Goal: Task Accomplishment & Management: Use online tool/utility

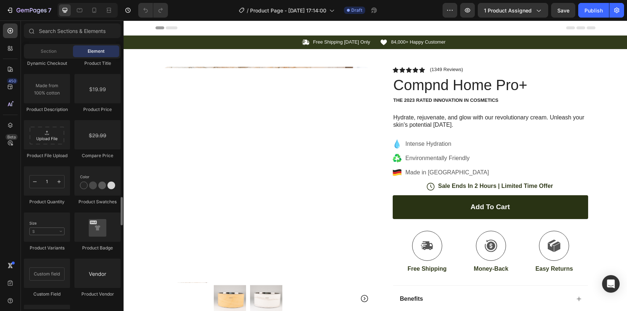
scroll to position [1215, 0]
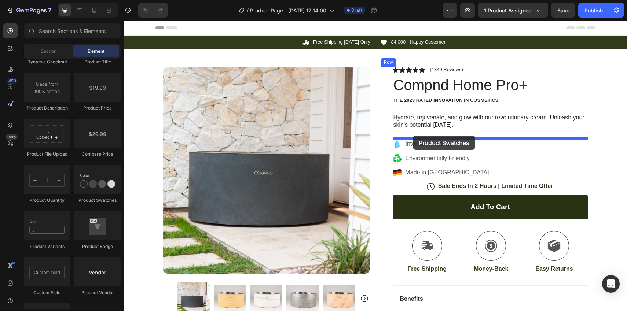
drag, startPoint x: 207, startPoint y: 200, endPoint x: 413, endPoint y: 136, distance: 215.3
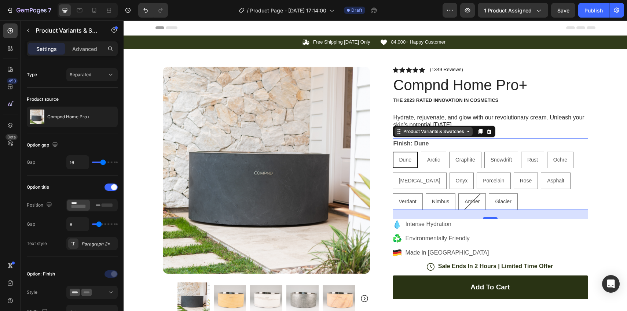
click at [464, 130] on div "Product Variants & Swatches" at bounding box center [433, 131] width 63 height 7
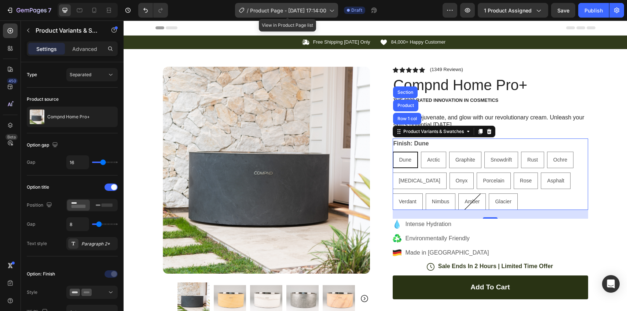
click at [281, 14] on span "Product Page - [DATE] 17:14:00" at bounding box center [288, 11] width 76 height 8
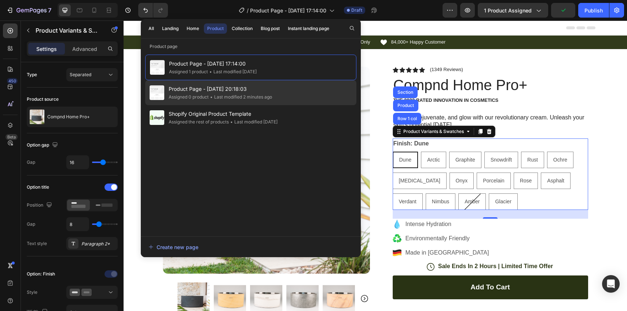
click at [212, 94] on span "•" at bounding box center [211, 96] width 3 height 5
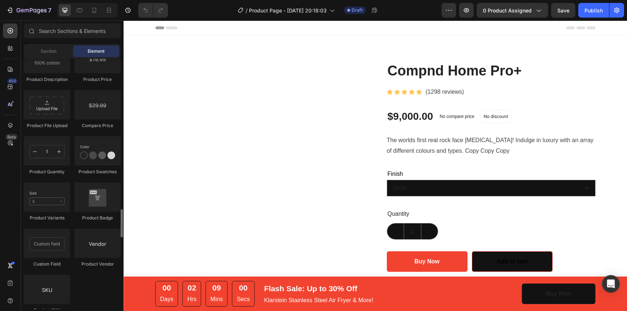
scroll to position [1239, 0]
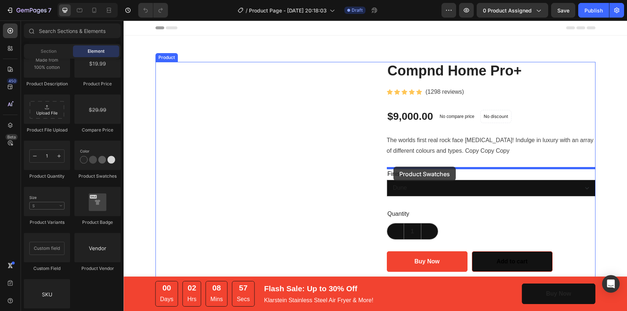
drag, startPoint x: 216, startPoint y: 179, endPoint x: 393, endPoint y: 167, distance: 177.5
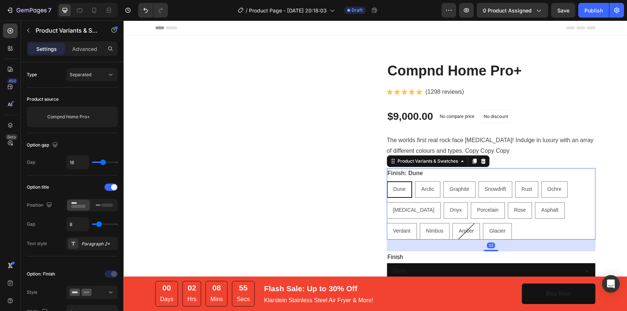
scroll to position [85, 0]
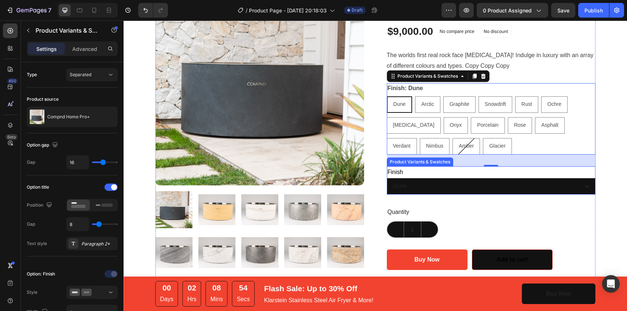
click at [414, 177] on div "Finish Dune Arctic Graphite Snowdrift Rust Ochre Frostbite Onyx Porcelain Rose …" at bounding box center [491, 180] width 209 height 29
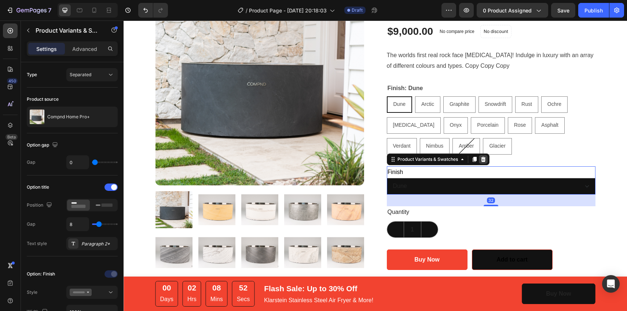
click at [485, 158] on icon at bounding box center [482, 158] width 5 height 5
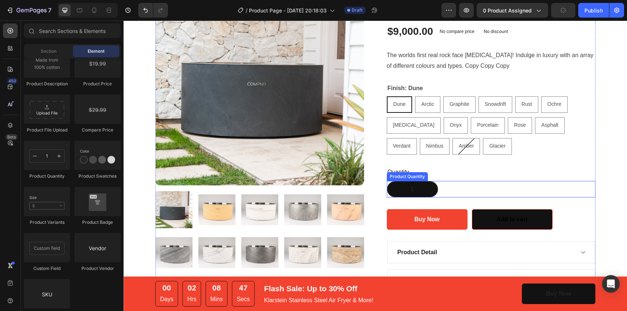
click at [416, 183] on input "1" at bounding box center [413, 189] width 18 height 16
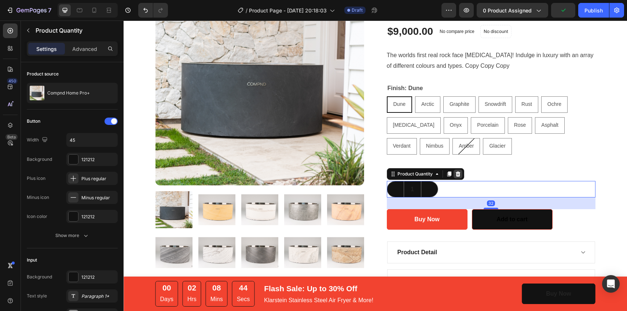
click at [457, 173] on icon at bounding box center [457, 174] width 5 height 5
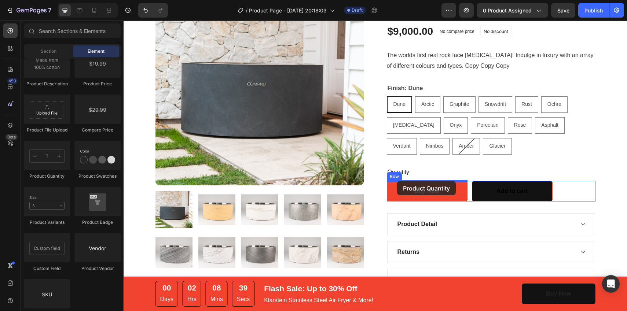
drag, startPoint x: 167, startPoint y: 180, endPoint x: 397, endPoint y: 181, distance: 229.8
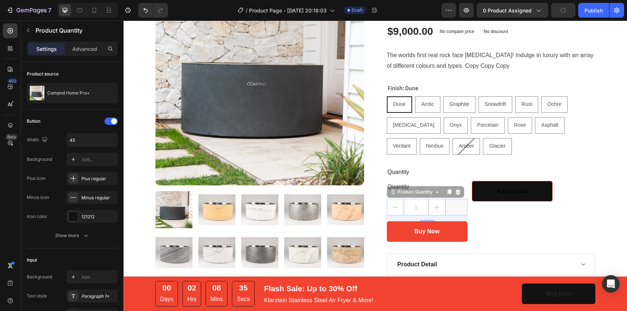
drag, startPoint x: 391, startPoint y: 189, endPoint x: 387, endPoint y: 172, distance: 17.9
click at [387, 172] on div "Compnd Home Pro+ Product Title Icon Icon Icon Icon Icon Icon List Hoz (1298 rev…" at bounding box center [491, 194] width 209 height 434
click at [532, 233] on div "Add to cart Add to Cart" at bounding box center [512, 211] width 81 height 61
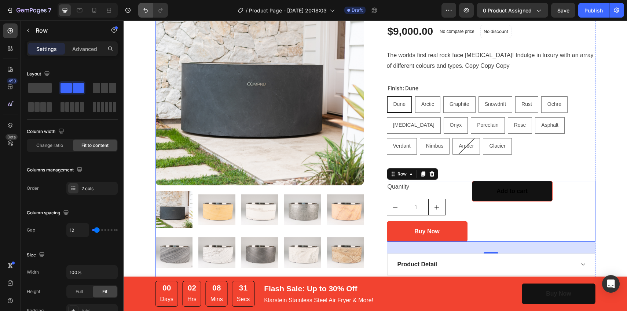
click at [144, 13] on icon "Undo/Redo" at bounding box center [145, 10] width 7 height 7
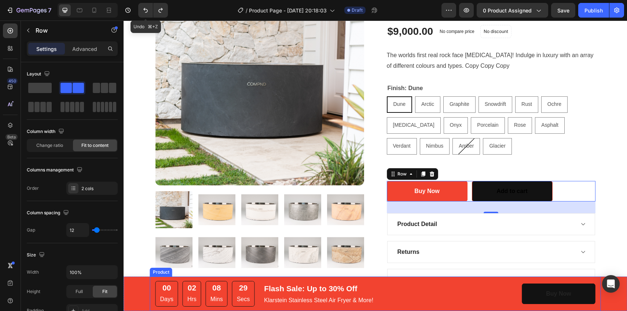
click at [459, 286] on div "00 Days 02 Hrs 08 Mins 29 Secs CountDown Timer Flash Sale: Up to 30% Off Text b…" at bounding box center [318, 294] width 327 height 26
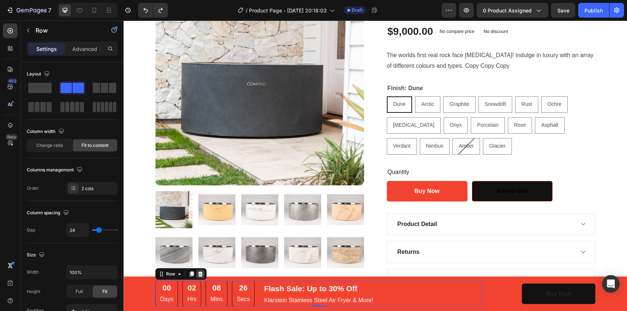
click at [202, 278] on div at bounding box center [200, 274] width 9 height 9
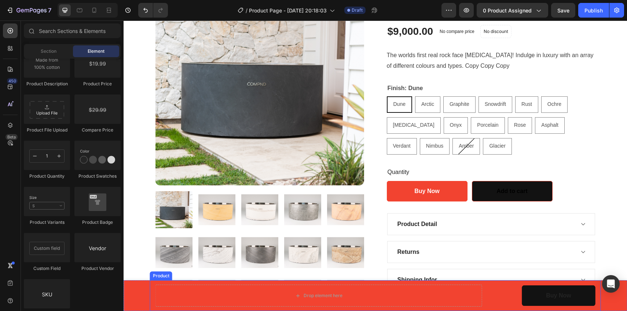
scroll to position [162, 0]
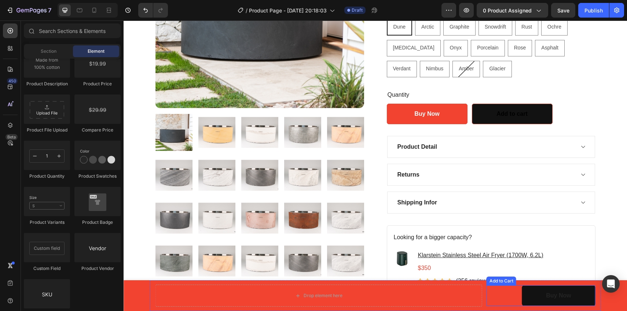
click at [507, 293] on div "Buy Now Add to Cart" at bounding box center [540, 296] width 109 height 21
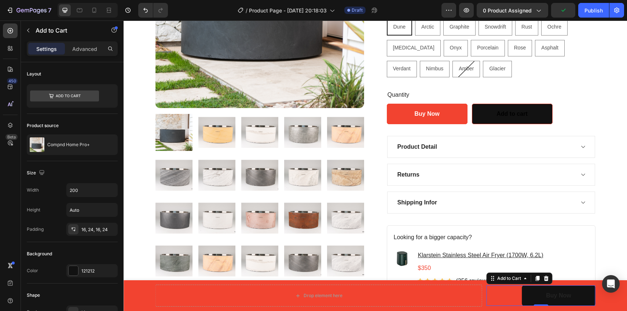
click at [507, 293] on div "Buy Now Add to Cart 0" at bounding box center [540, 296] width 109 height 21
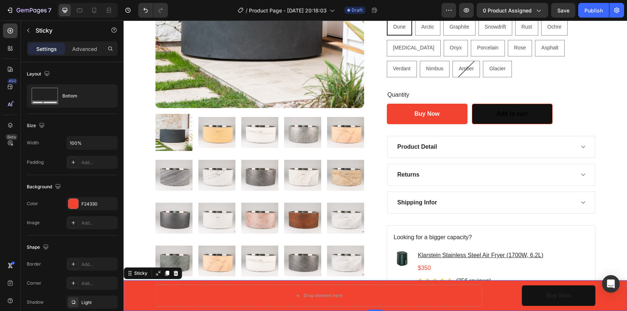
click at [136, 290] on div "Drop element here Buy Now Add to Cart Product" at bounding box center [375, 295] width 503 height 31
click at [179, 275] on div at bounding box center [175, 273] width 9 height 9
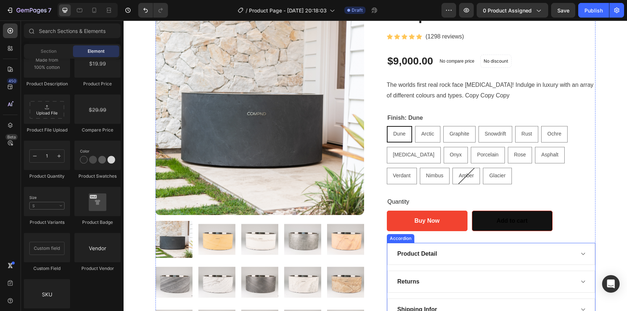
scroll to position [58, 0]
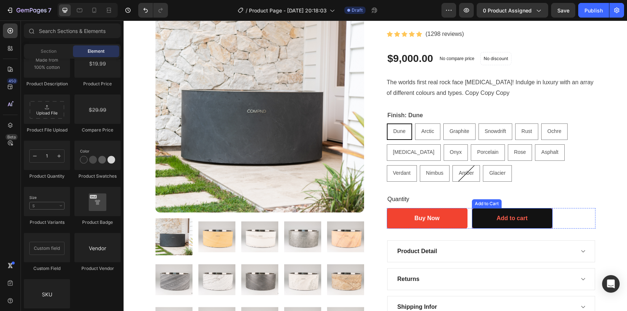
click at [489, 219] on button "Add to cart" at bounding box center [512, 218] width 81 height 21
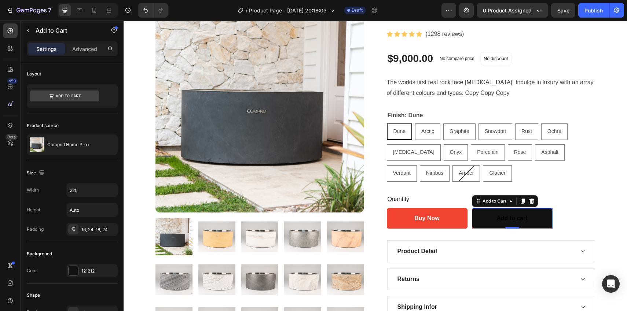
click at [72, 34] on p "Add to Cart" at bounding box center [67, 30] width 62 height 9
click at [0, 0] on icon at bounding box center [0, 0] width 0 height 0
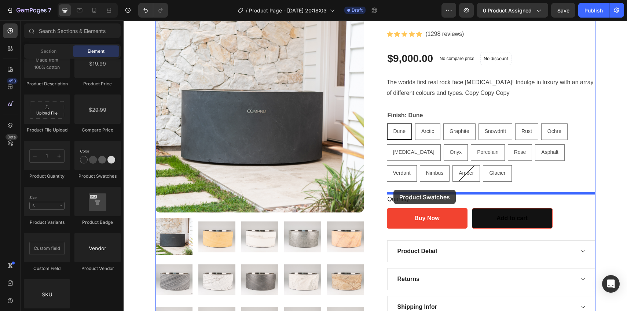
drag, startPoint x: 211, startPoint y: 170, endPoint x: 392, endPoint y: 190, distance: 182.1
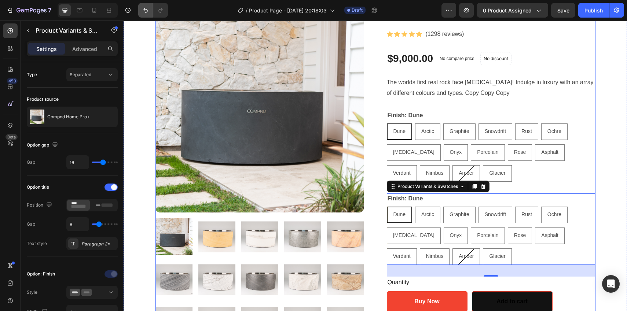
drag, startPoint x: 148, startPoint y: 14, endPoint x: 251, endPoint y: 131, distance: 156.0
click at [148, 14] on button "Undo/Redo" at bounding box center [145, 10] width 15 height 15
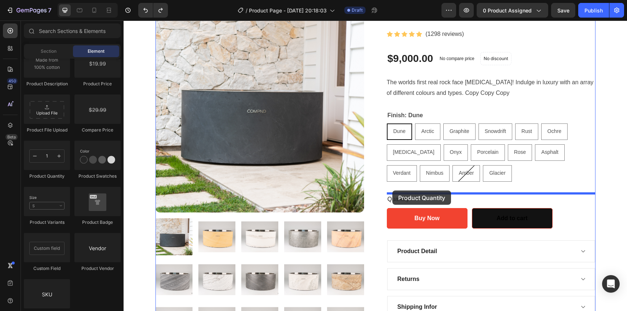
drag, startPoint x: 169, startPoint y: 178, endPoint x: 392, endPoint y: 191, distance: 223.9
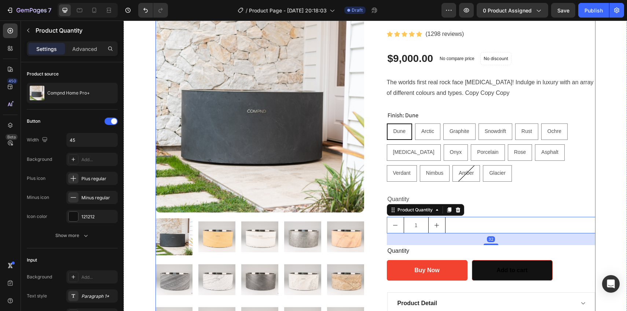
click at [367, 180] on div "Product Images Compnd Home Pro+ Product Title Icon Icon Icon Icon Icon Icon Lis…" at bounding box center [375, 227] width 440 height 446
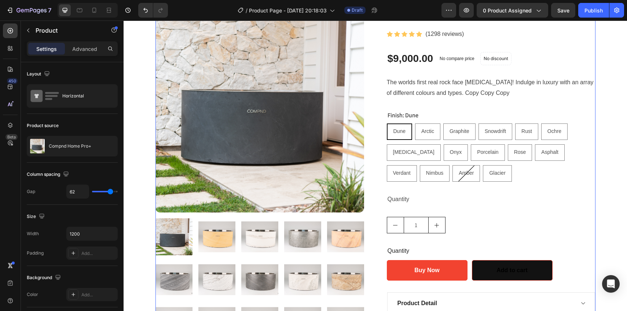
click at [398, 209] on div "Compnd Home Pro+ Product Title Icon Icon Icon Icon Icon Icon List Hoz (1298 rev…" at bounding box center [491, 227] width 209 height 446
click at [402, 247] on div "Quantity" at bounding box center [491, 251] width 209 height 12
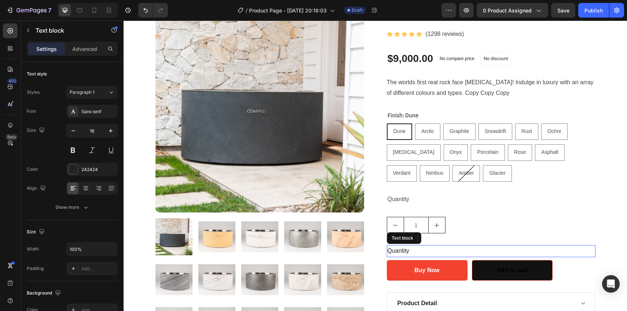
click at [398, 250] on div "Quantity" at bounding box center [491, 251] width 209 height 12
click at [383, 251] on div "Product Images Compnd Home Pro+ Product Title Icon Icon Icon Icon Icon Icon Lis…" at bounding box center [375, 227] width 440 height 446
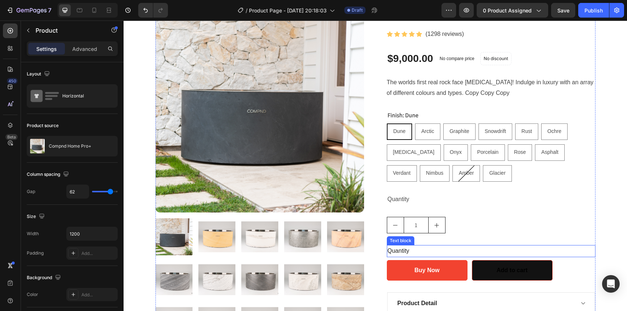
click at [402, 251] on p "Quantity" at bounding box center [490, 251] width 207 height 11
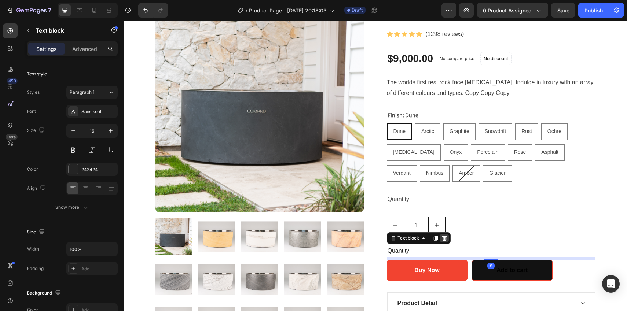
click at [444, 239] on icon at bounding box center [444, 238] width 5 height 5
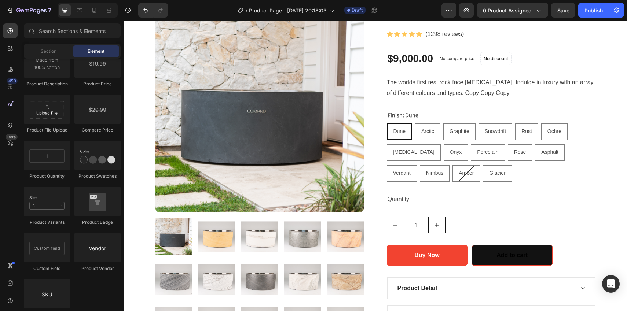
click at [397, 208] on div "Compnd Home Pro+ Product Title Icon Icon Icon Icon Icon Icon List Hoz (1298 rev…" at bounding box center [491, 219] width 209 height 431
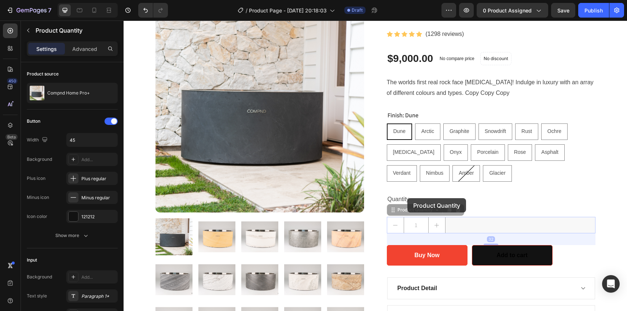
drag, startPoint x: 387, startPoint y: 210, endPoint x: 407, endPoint y: 198, distance: 23.0
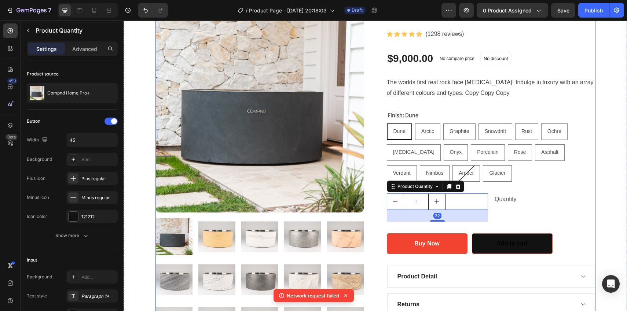
click at [507, 202] on div "Quantity" at bounding box center [545, 200] width 102 height 12
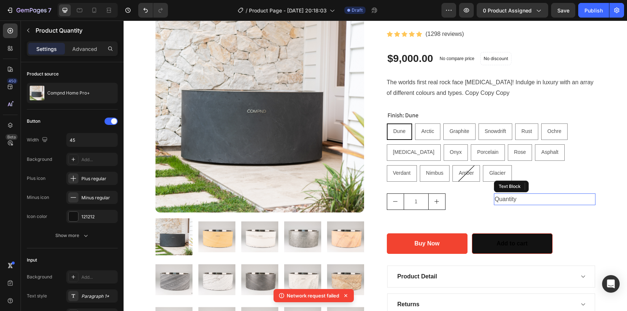
click at [504, 198] on div "Quantity" at bounding box center [545, 200] width 102 height 12
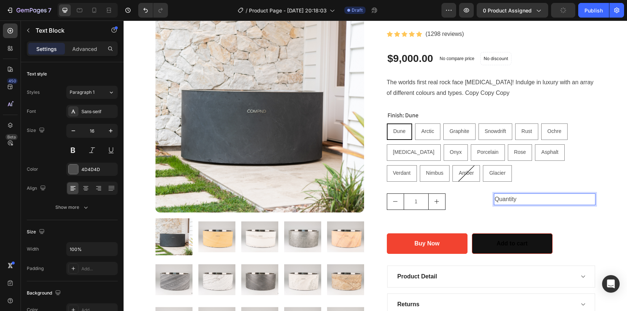
click at [488, 210] on div "1 Product Quantity Quantity Text Block 32 Row" at bounding box center [491, 208] width 209 height 28
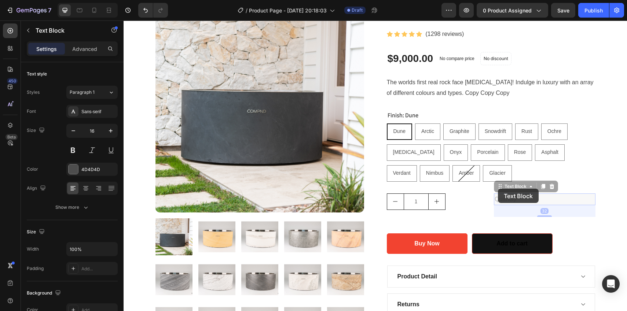
click at [389, 196] on div "1 Product Quantity Quantity Text Block 32 Quantity Text Block 32 Row" at bounding box center [491, 208] width 209 height 28
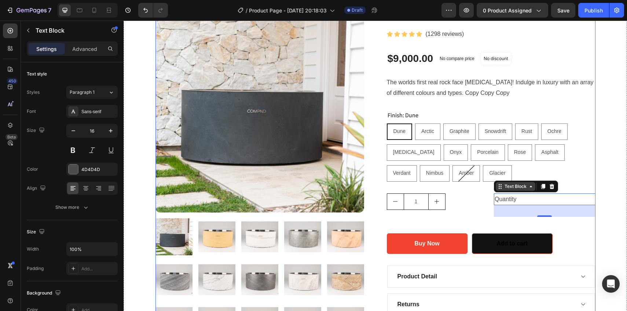
click at [498, 186] on icon at bounding box center [500, 187] width 6 height 6
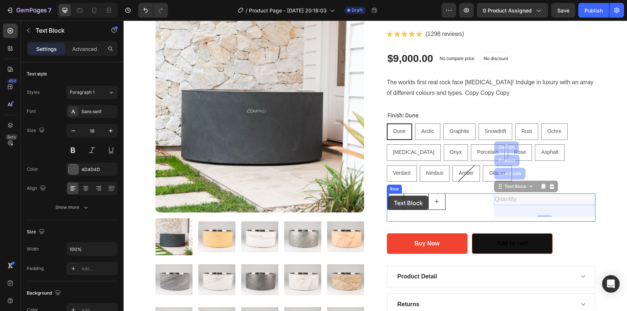
drag, startPoint x: 498, startPoint y: 186, endPoint x: 388, endPoint y: 196, distance: 110.7
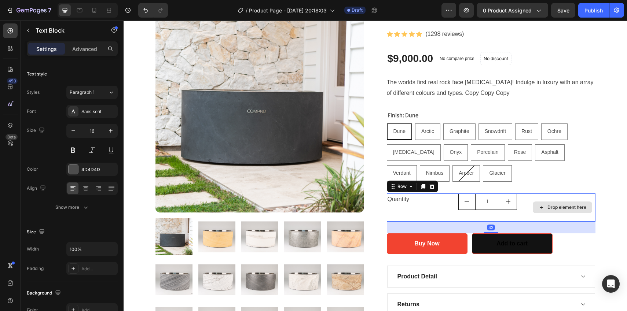
click at [573, 198] on div "Drop element here" at bounding box center [563, 208] width 66 height 28
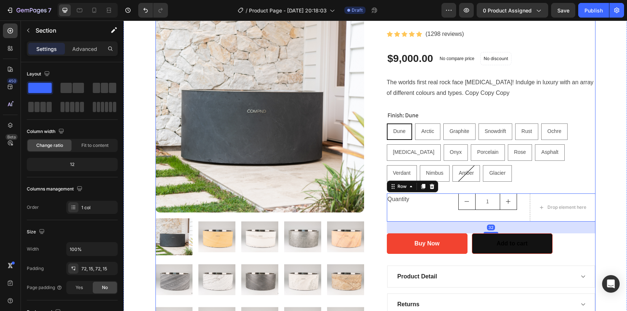
click at [600, 253] on div "Product Images Compnd Home Pro+ Product Title Icon Icon Icon Icon Icon Icon Lis…" at bounding box center [375, 215] width 492 height 423
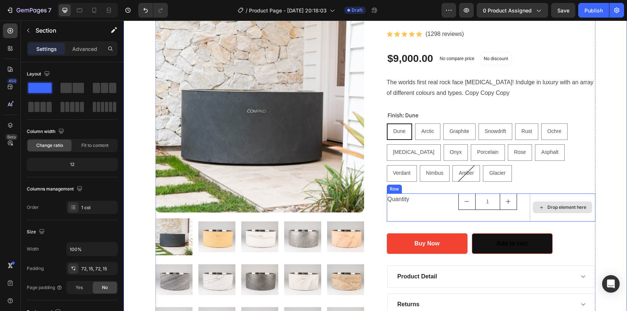
click at [570, 195] on div "Drop element here" at bounding box center [563, 208] width 66 height 28
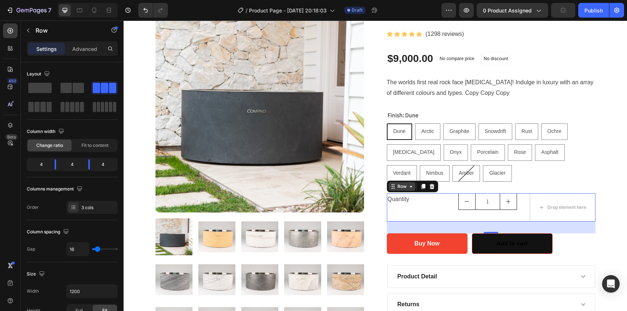
click at [413, 187] on icon at bounding box center [411, 187] width 6 height 6
click at [435, 187] on div at bounding box center [431, 186] width 9 height 9
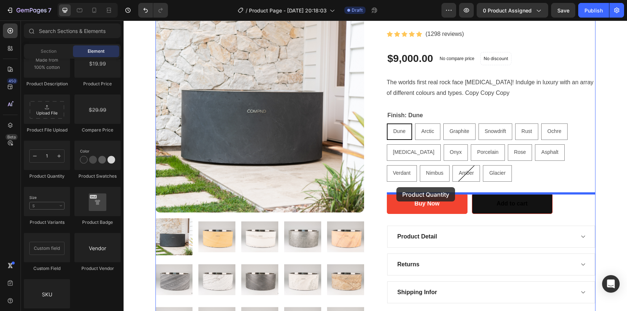
drag, startPoint x: 264, startPoint y: 176, endPoint x: 395, endPoint y: 188, distance: 132.1
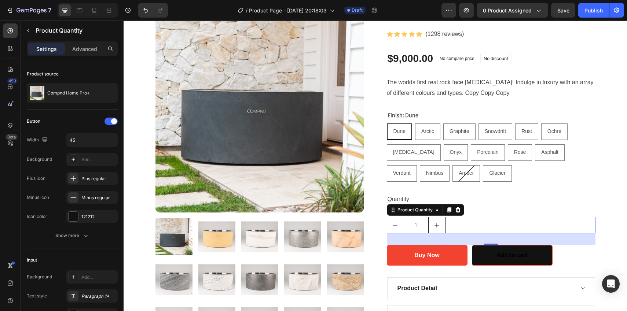
click at [478, 200] on div "Quantity" at bounding box center [491, 200] width 209 height 12
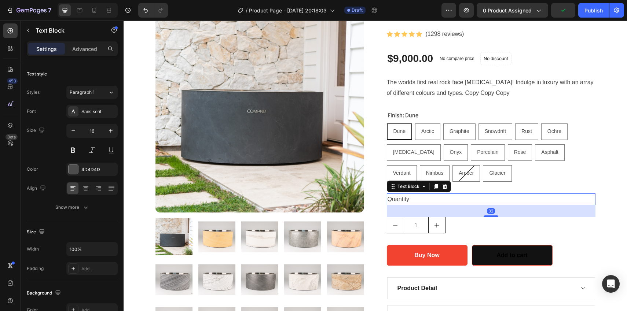
click at [393, 211] on div "32" at bounding box center [491, 211] width 209 height 12
click at [388, 225] on button "decrement" at bounding box center [395, 225] width 16 height 16
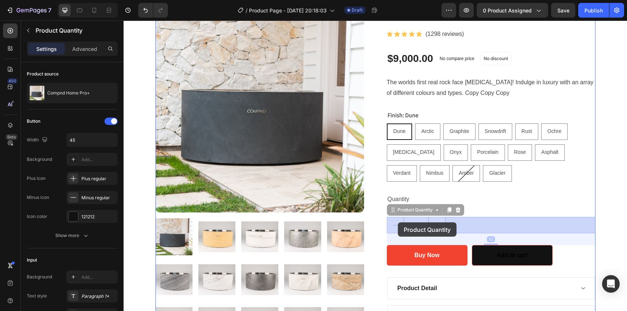
drag, startPoint x: 391, startPoint y: 211, endPoint x: 398, endPoint y: 222, distance: 13.3
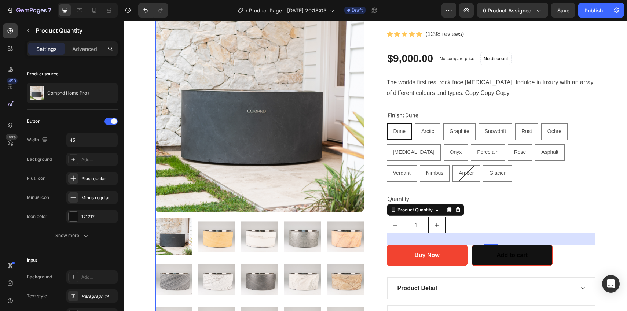
click at [393, 200] on div "Quantity" at bounding box center [491, 200] width 209 height 12
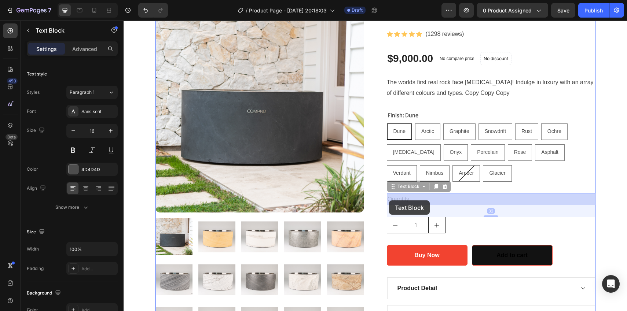
drag, startPoint x: 391, startPoint y: 184, endPoint x: 389, endPoint y: 200, distance: 17.1
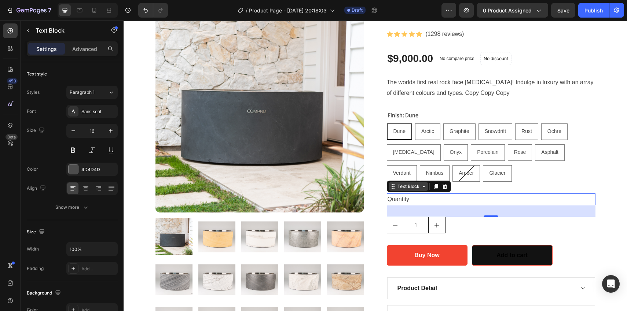
click at [393, 187] on icon at bounding box center [393, 187] width 6 height 6
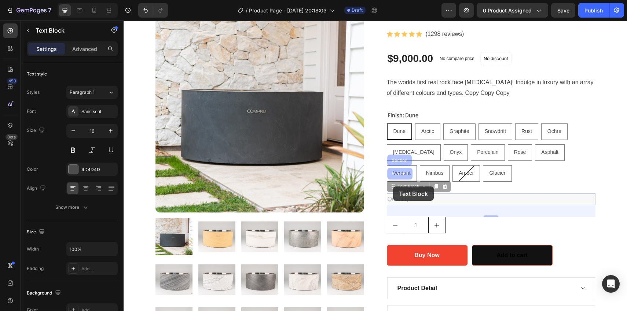
drag, startPoint x: 393, startPoint y: 187, endPoint x: 384, endPoint y: 220, distance: 34.8
click at [384, 220] on div "Product Images Compnd Home Pro+ Product Title Icon Icon Icon Icon Icon Icon Lis…" at bounding box center [375, 219] width 440 height 431
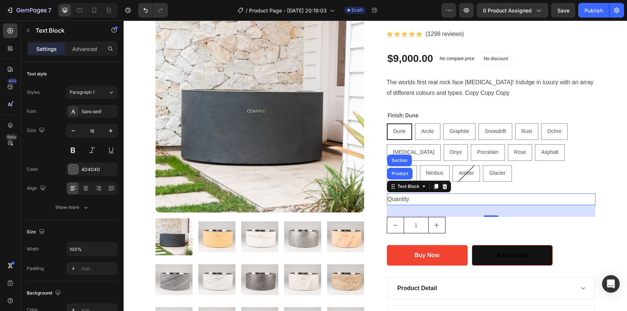
drag, startPoint x: 394, startPoint y: 187, endPoint x: 390, endPoint y: 225, distance: 38.3
click at [391, 225] on div "Compnd Home Pro+ Product Title Icon Icon Icon Icon Icon Icon List Hoz (1298 rev…" at bounding box center [491, 219] width 209 height 431
click at [603, 125] on div "Product Images Compnd Home Pro+ Product Title Icon Icon Icon Icon Icon Icon Lis…" at bounding box center [375, 219] width 492 height 431
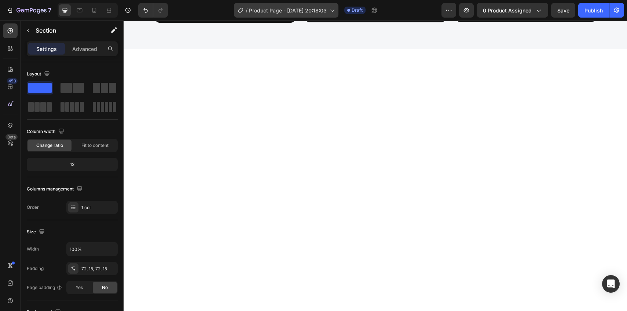
scroll to position [0, 0]
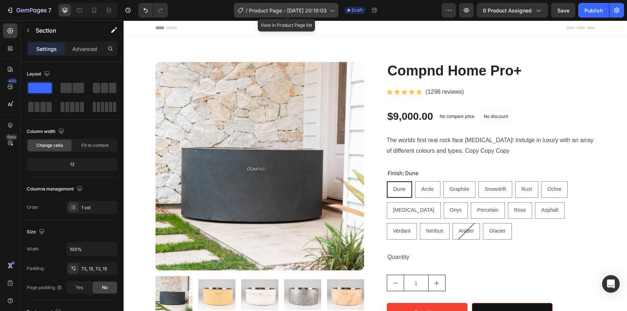
click at [331, 8] on icon at bounding box center [331, 10] width 7 height 7
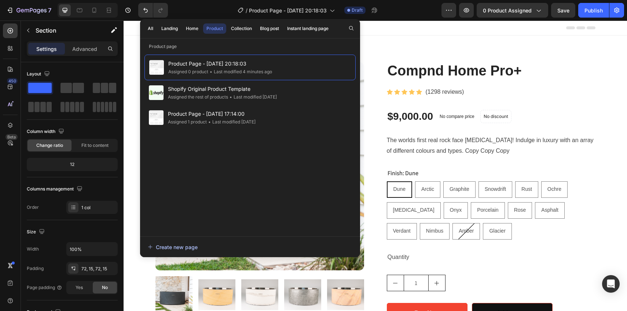
click at [160, 248] on div "Create new page" at bounding box center [173, 247] width 50 height 8
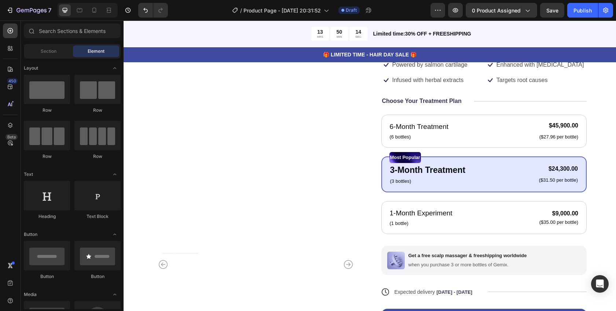
scroll to position [91, 0]
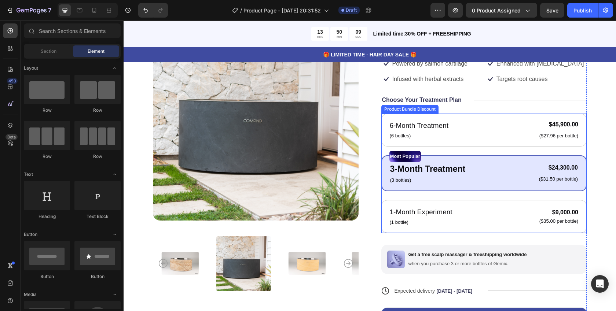
click at [402, 110] on div "Product Bundle Discount" at bounding box center [410, 109] width 54 height 7
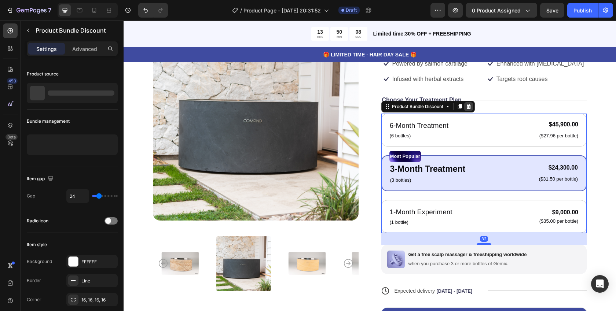
click at [468, 106] on icon at bounding box center [468, 106] width 5 height 5
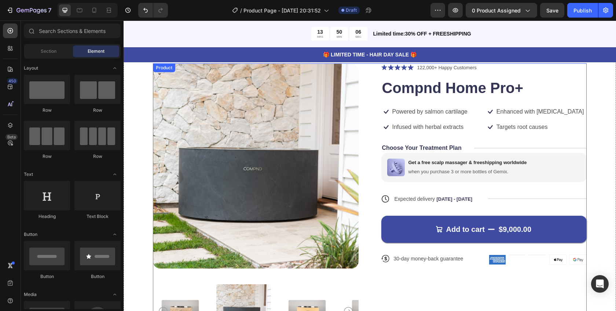
scroll to position [42, 0]
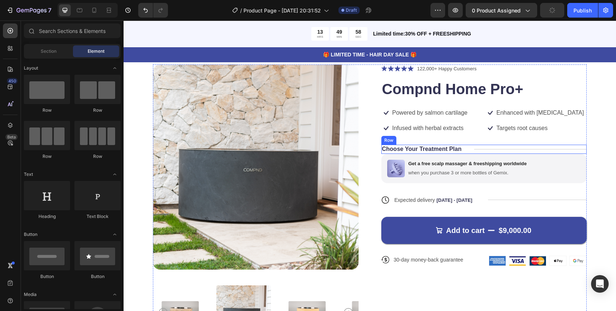
click at [469, 149] on div "Choose Your Treatment Plan Text Block Title Line Row" at bounding box center [484, 149] width 206 height 9
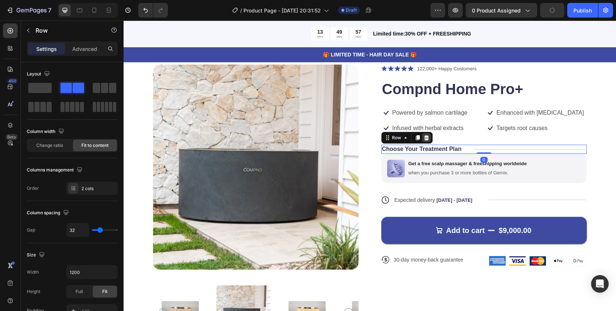
click at [425, 136] on icon at bounding box center [426, 137] width 5 height 5
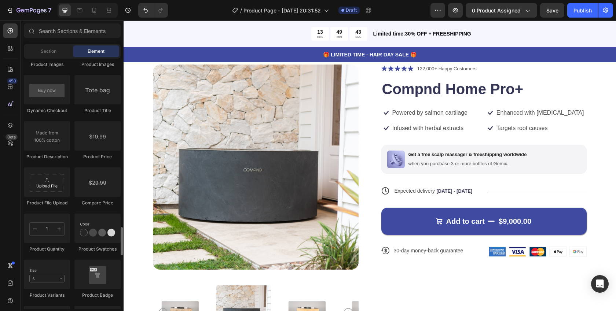
scroll to position [1199, 0]
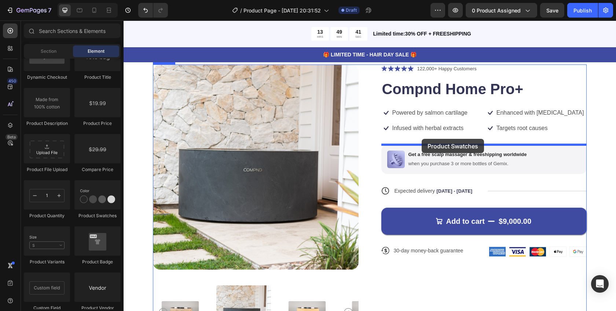
drag, startPoint x: 219, startPoint y: 207, endPoint x: 421, endPoint y: 139, distance: 213.6
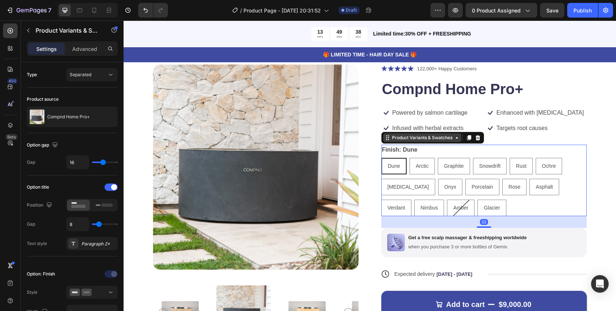
click at [449, 136] on div "Product Variants & Swatches" at bounding box center [421, 138] width 63 height 7
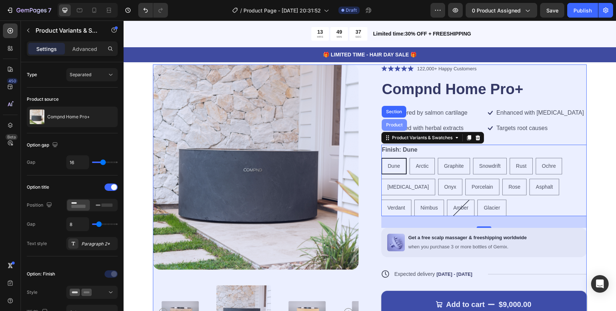
click at [397, 128] on div "Product" at bounding box center [394, 125] width 25 height 12
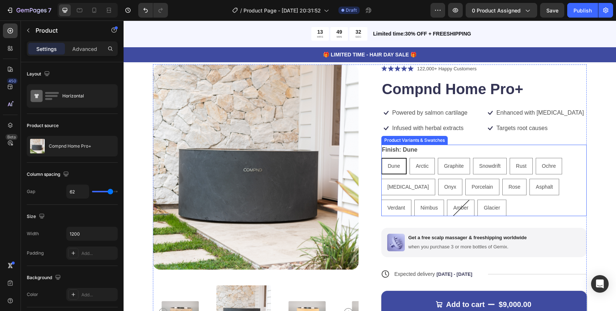
click at [427, 150] on div "Finish: Dune Dune Dune Dune Arctic Arctic Arctic Graphite Graphite Graphite Sno…" at bounding box center [484, 180] width 206 height 71
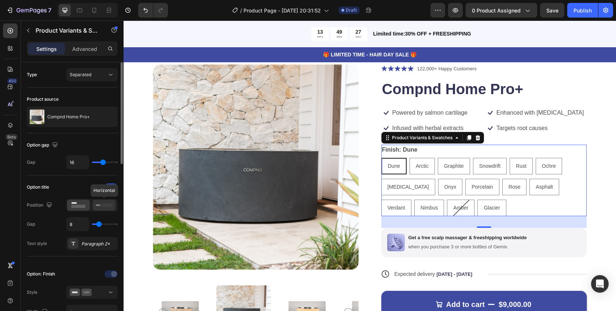
click at [100, 209] on icon at bounding box center [104, 205] width 17 height 8
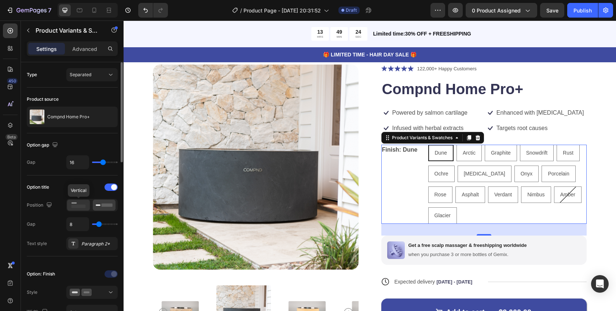
click at [71, 207] on icon at bounding box center [78, 205] width 17 height 8
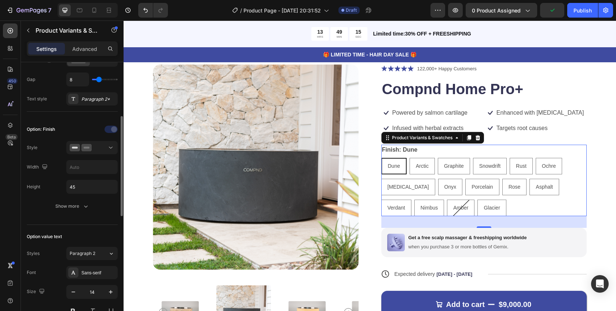
scroll to position [146, 0]
click at [86, 148] on icon at bounding box center [86, 146] width 10 height 7
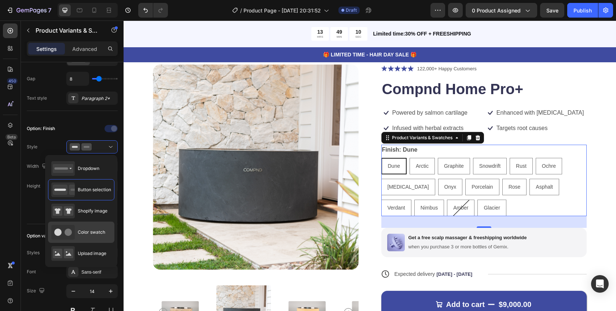
click at [87, 228] on div "Color swatch" at bounding box center [78, 232] width 54 height 15
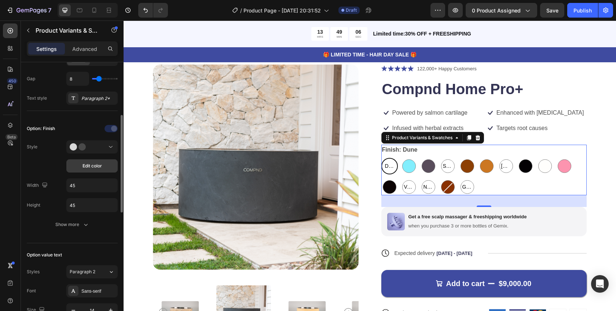
click at [81, 169] on button "Edit color" at bounding box center [91, 165] width 51 height 13
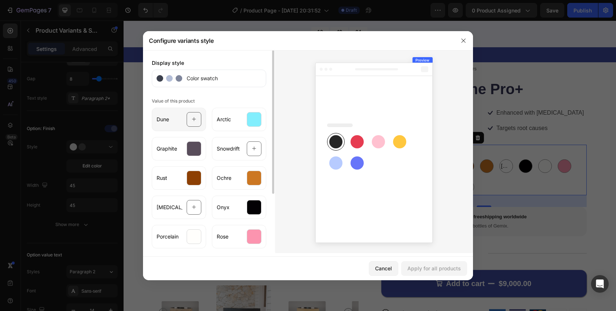
click at [191, 119] on div at bounding box center [194, 119] width 15 height 15
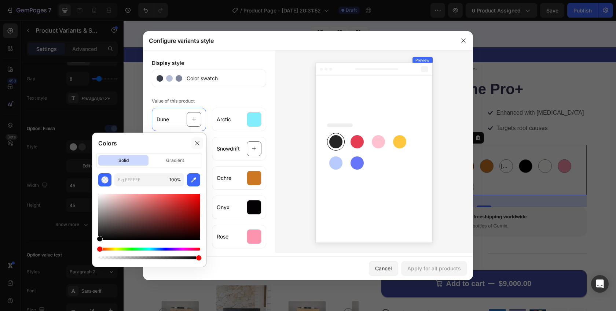
click at [200, 142] on icon at bounding box center [197, 143] width 6 height 6
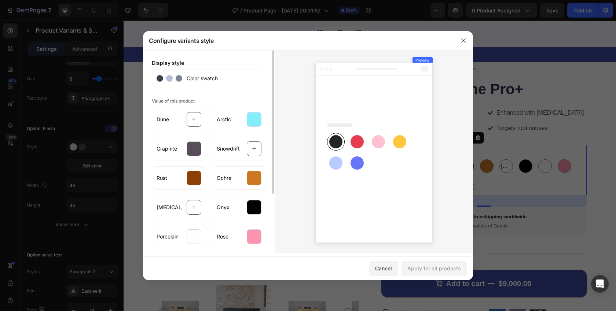
click at [195, 80] on span "Color swatch" at bounding box center [200, 78] width 36 height 8
click at [196, 116] on div at bounding box center [194, 119] width 15 height 15
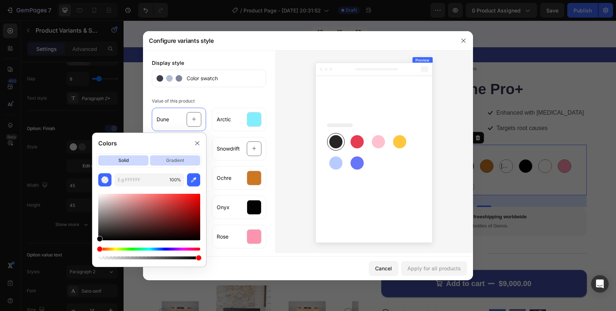
click at [174, 157] on p "gradient" at bounding box center [175, 160] width 50 height 10
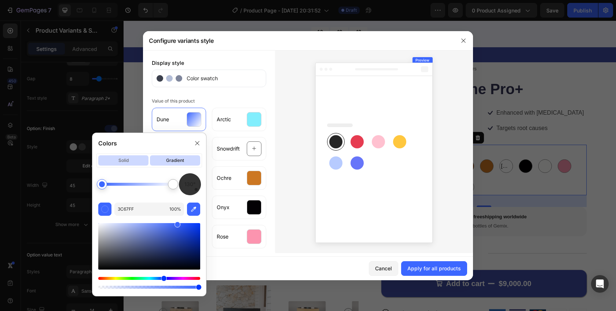
click at [113, 160] on p "solid" at bounding box center [123, 160] width 50 height 10
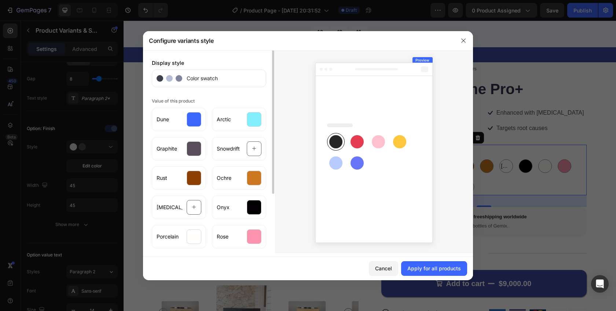
click at [235, 85] on div "Color swatch" at bounding box center [209, 79] width 114 height 18
click at [467, 40] on button "button" at bounding box center [463, 41] width 12 height 12
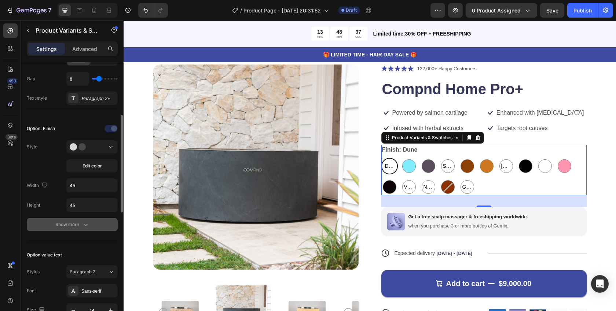
click at [68, 225] on div "Show more" at bounding box center [72, 224] width 34 height 7
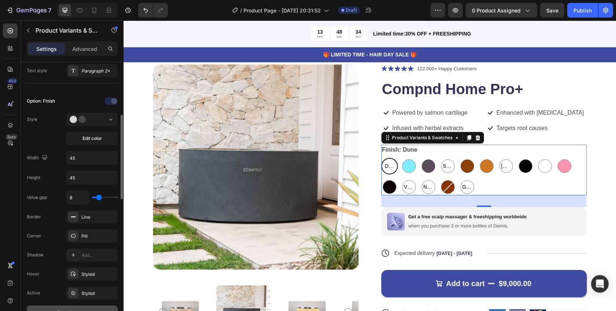
scroll to position [166, 0]
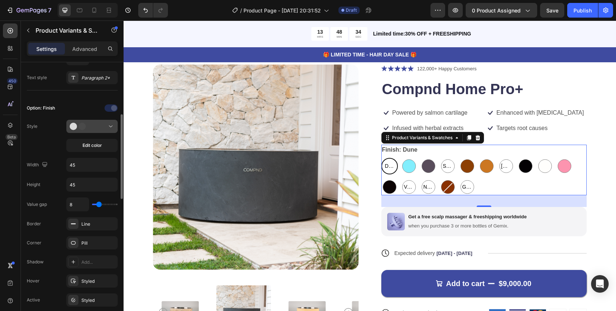
click at [81, 127] on circle at bounding box center [81, 126] width 7 height 7
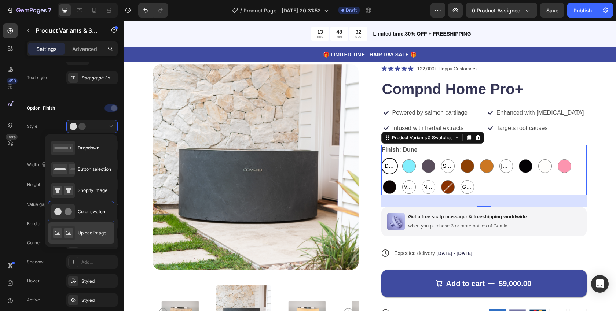
click at [92, 234] on span "Upload image" at bounding box center [92, 233] width 29 height 7
type input "64"
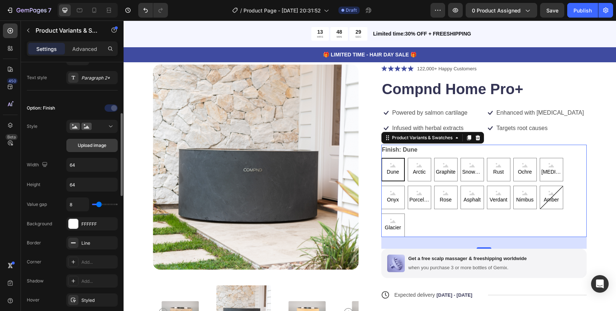
click at [93, 151] on button "Upload image" at bounding box center [91, 145] width 51 height 13
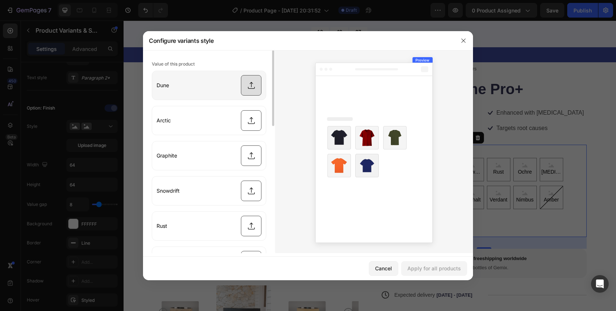
click at [257, 85] on input "file" at bounding box center [209, 85] width 114 height 29
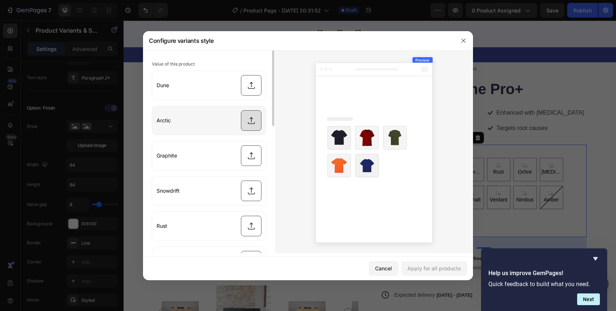
type input "C:\fakepath\DUNE Circle.png"
click at [252, 121] on input "file" at bounding box center [209, 120] width 114 height 29
click at [257, 124] on input "file" at bounding box center [209, 120] width 114 height 29
type input "C:\fakepath\ARCTIC Circle.png"
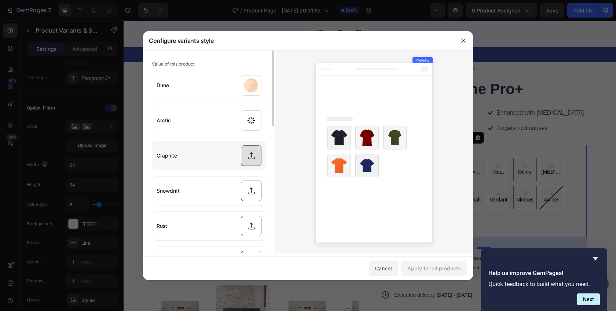
click at [254, 158] on input "file" at bounding box center [209, 155] width 114 height 29
type input "C:\fakepath\GRAPHITE Circle.png"
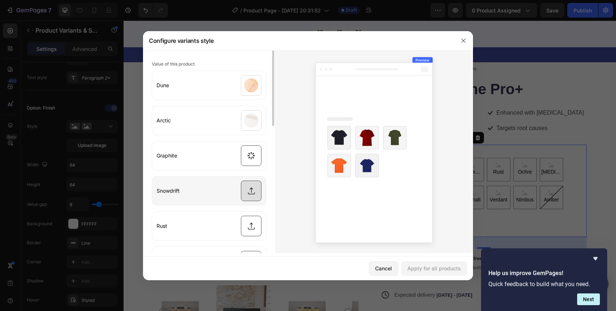
click at [251, 186] on input "file" at bounding box center [209, 191] width 114 height 29
type input "C:\fakepath\SNOWDRIFT Circle.png"
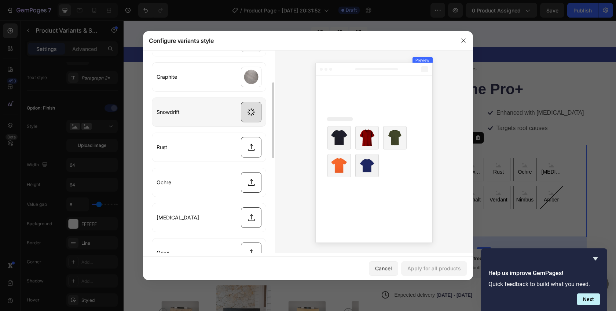
scroll to position [81, 0]
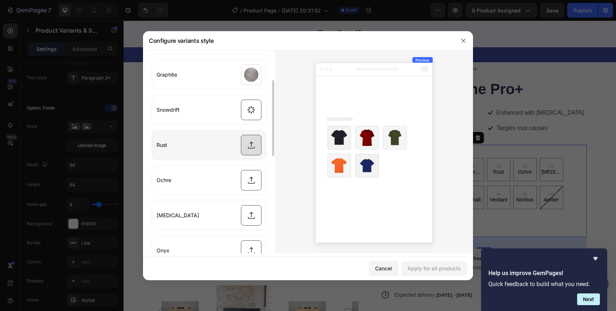
click at [254, 145] on input "file" at bounding box center [209, 145] width 114 height 29
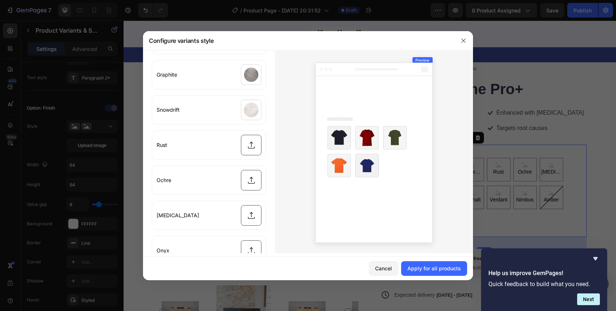
type input "C:\fakepath\RUST Circle.png"
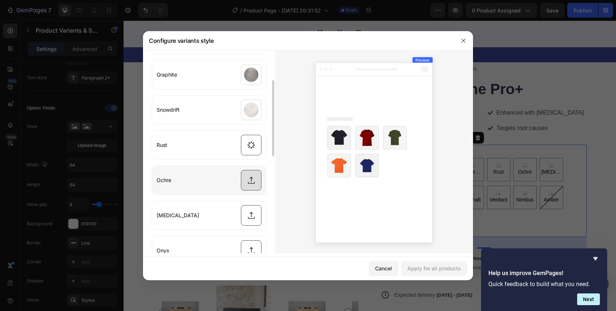
click at [250, 181] on input "file" at bounding box center [209, 180] width 114 height 29
type input "C:\fakepath\OCHRE Circle.png"
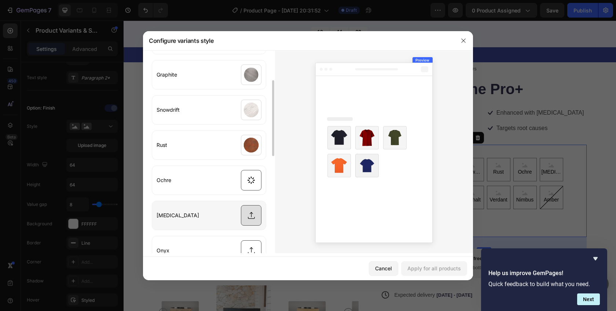
click at [252, 210] on input "file" at bounding box center [209, 215] width 114 height 29
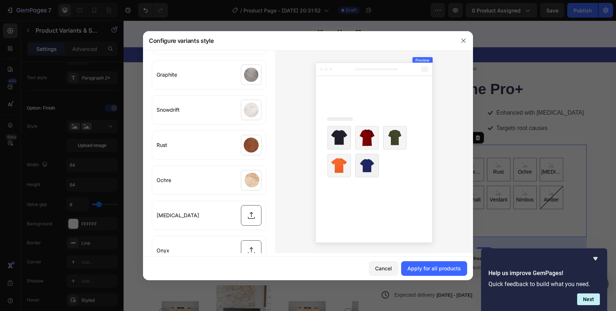
type input "C:\fakepath\[MEDICAL_DATA] Circle.png"
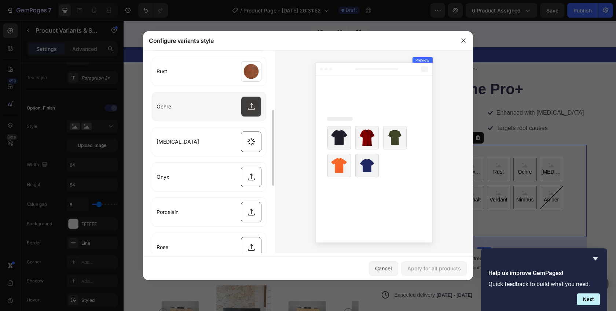
scroll to position [156, 0]
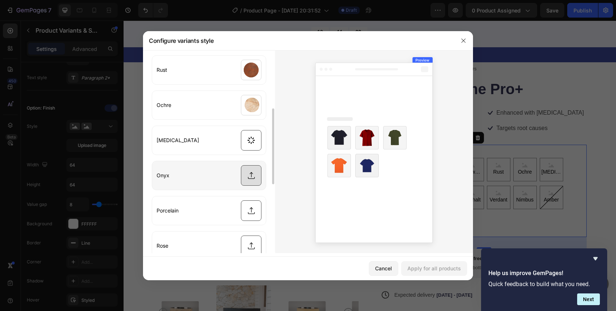
click at [250, 170] on input "file" at bounding box center [209, 175] width 114 height 29
type input "C:\fakepath\ONYX Circle.png"
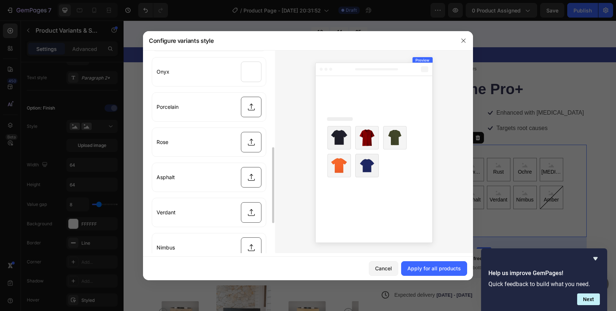
scroll to position [270, 0]
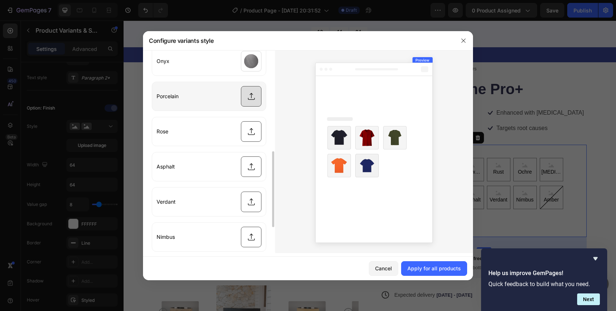
click at [251, 92] on input "file" at bounding box center [209, 96] width 114 height 29
type input "C:\fakepath\PORCELAIN Circle.png"
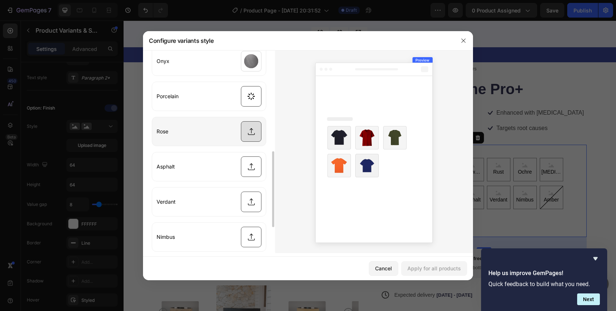
click at [251, 131] on input "file" at bounding box center [209, 131] width 114 height 29
type input "C:\fakepath\Rose Circle.png"
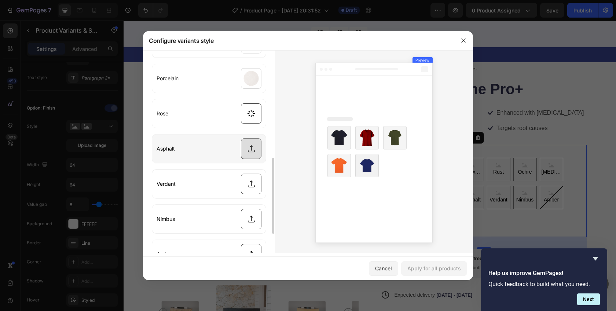
scroll to position [301, 0]
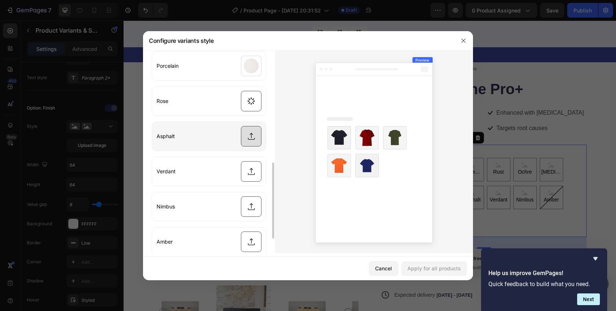
click at [253, 133] on input "file" at bounding box center [209, 136] width 114 height 29
type input "C:\fakepath\ASPHALT Circle.png"
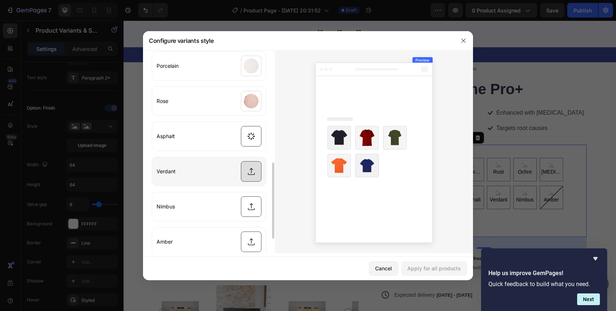
click at [250, 165] on input "file" at bounding box center [209, 171] width 114 height 29
type input "C:\fakepath\VERDANT Circle.png"
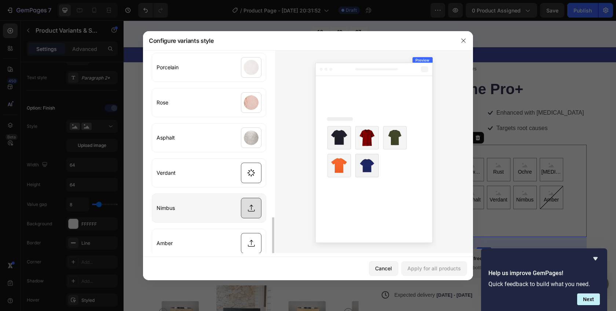
scroll to position [339, 0]
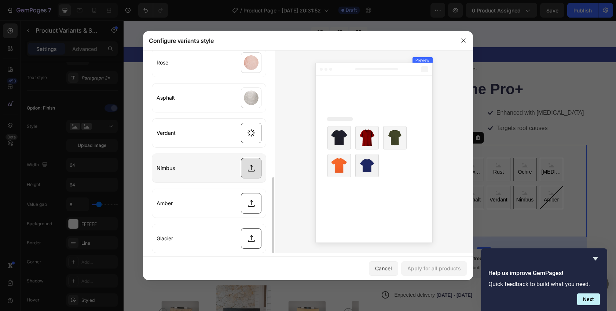
click at [243, 172] on input "file" at bounding box center [209, 168] width 114 height 29
type input "C:\fakepath\NIMBUS Circle.png"
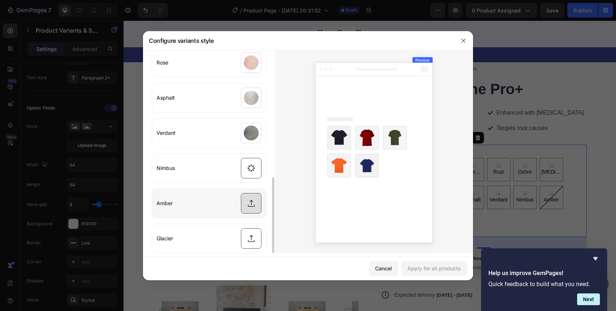
click at [254, 197] on input "file" at bounding box center [209, 203] width 114 height 29
type input "C:\fakepath\AMBER Circle.png"
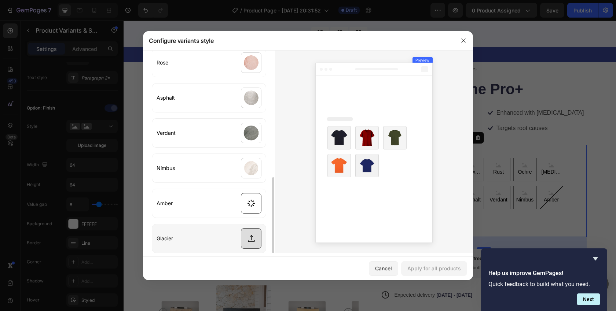
click at [250, 242] on input "file" at bounding box center [209, 238] width 114 height 29
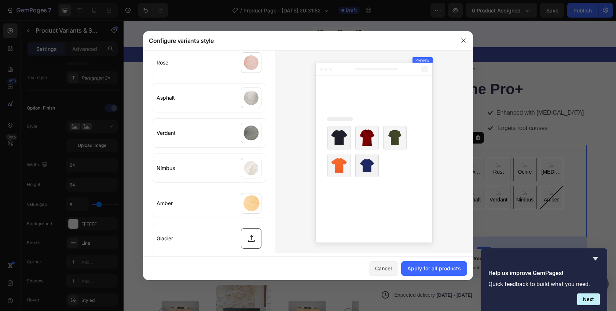
type input "C:\fakepath\GLACIER Circle.png"
click at [427, 267] on div "Apply for all products" at bounding box center [434, 269] width 54 height 8
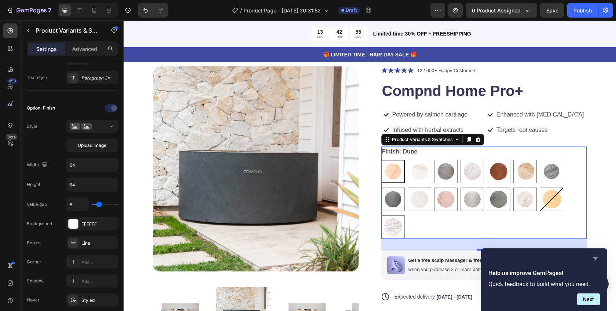
scroll to position [39, 0]
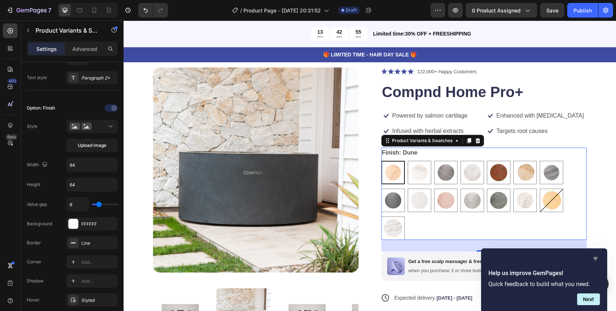
click at [597, 257] on icon "Hide survey" at bounding box center [595, 258] width 9 height 9
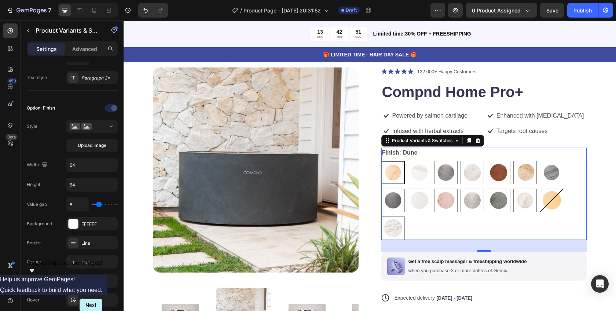
click at [385, 152] on legend "Finish: Dune" at bounding box center [399, 153] width 37 height 10
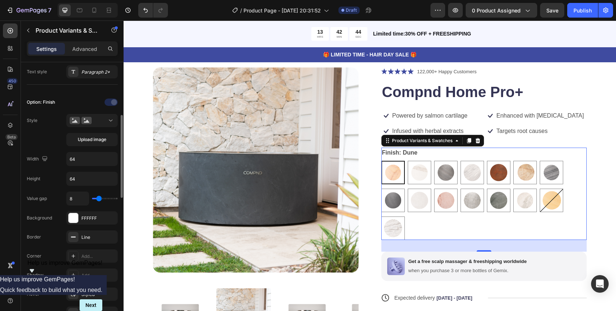
scroll to position [173, 0]
click at [95, 233] on div "Line" at bounding box center [91, 236] width 21 height 7
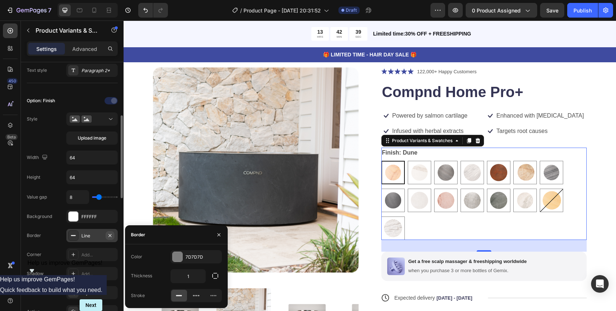
click at [113, 235] on button "button" at bounding box center [110, 235] width 9 height 9
click at [111, 236] on div "Add..." at bounding box center [98, 236] width 34 height 7
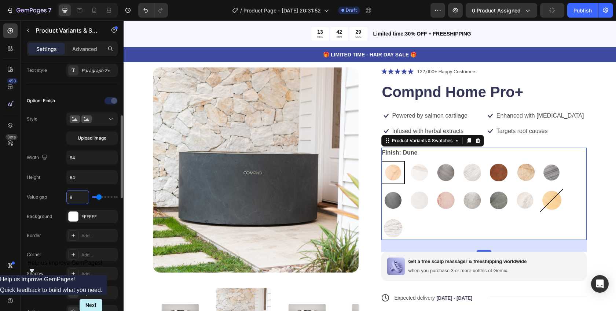
click at [79, 199] on input "8" at bounding box center [78, 197] width 22 height 13
type input "7"
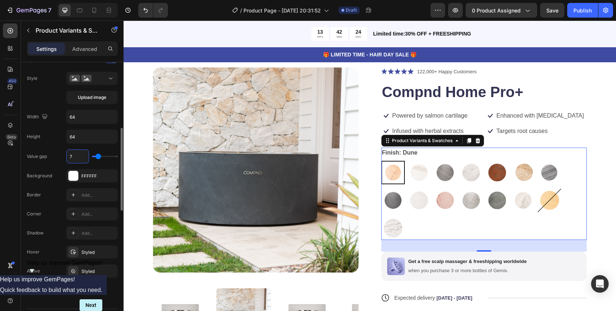
scroll to position [216, 0]
click at [73, 256] on div "Styled" at bounding box center [91, 250] width 51 height 13
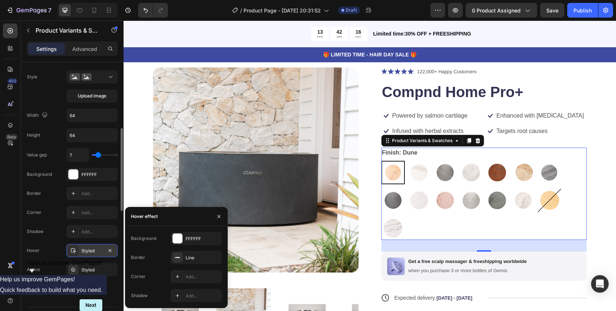
click at [71, 256] on div "Styled" at bounding box center [91, 250] width 51 height 13
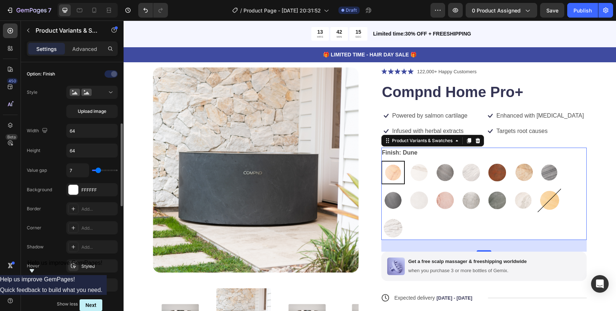
scroll to position [199, 0]
drag, startPoint x: 78, startPoint y: 172, endPoint x: 66, endPoint y: 172, distance: 11.7
click at [66, 172] on div "7" at bounding box center [77, 172] width 23 height 14
click at [73, 172] on input "7" at bounding box center [78, 171] width 22 height 13
drag, startPoint x: 73, startPoint y: 172, endPoint x: 65, endPoint y: 173, distance: 8.1
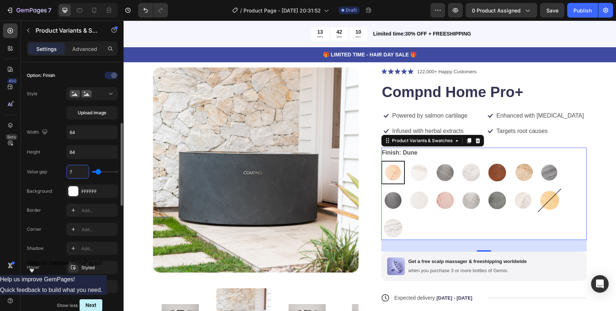
click at [65, 173] on div "Value gap 7" at bounding box center [72, 172] width 91 height 14
type input "5"
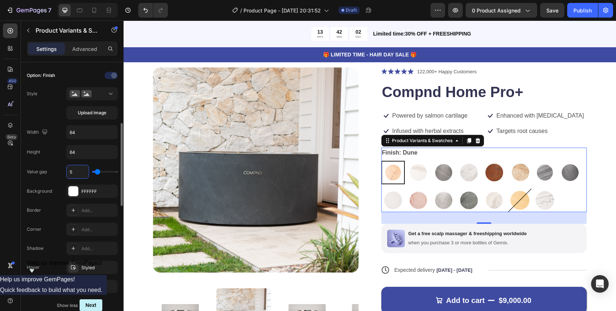
type input "5"
click at [33, 159] on div "Option: Finish Style Upload image Width 64 Height 64 Value gap 5 Background FFF…" at bounding box center [72, 191] width 91 height 243
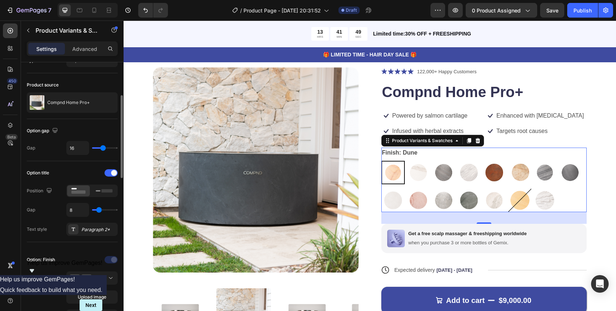
scroll to position [106, 0]
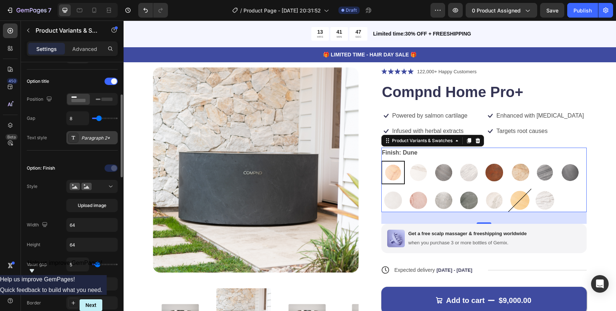
click at [91, 141] on div "Paragraph 2*" at bounding box center [98, 138] width 34 height 7
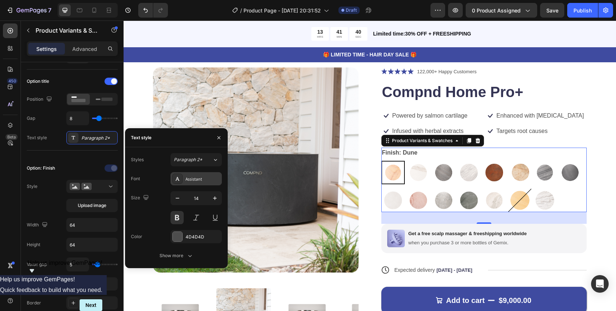
click at [187, 180] on div "Assistant" at bounding box center [202, 179] width 34 height 7
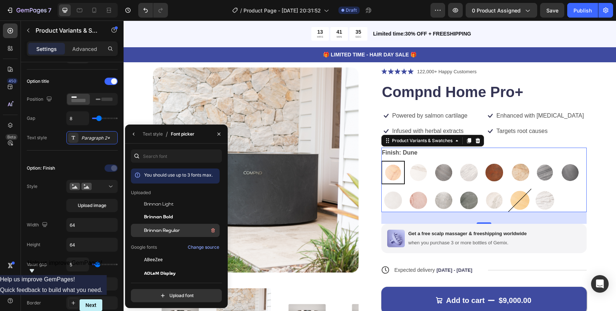
click at [171, 230] on span "Brinnan Regular" at bounding box center [162, 230] width 36 height 7
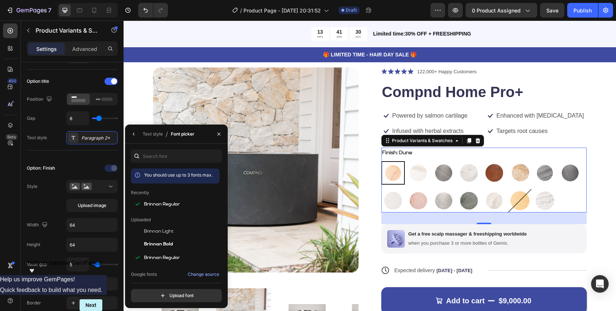
click at [427, 89] on h1 "Compnd Home Pro+" at bounding box center [484, 92] width 206 height 21
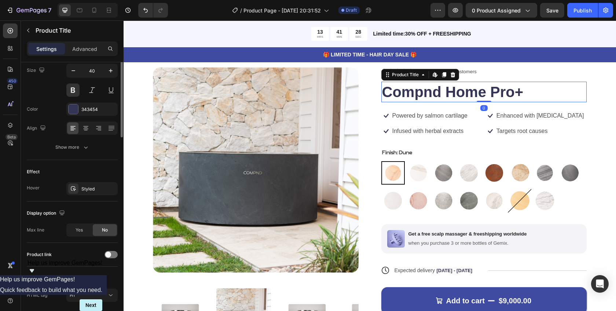
scroll to position [0, 0]
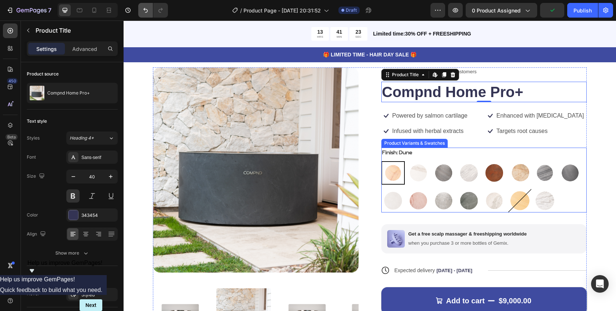
click at [146, 8] on icon "Undo/Redo" at bounding box center [145, 10] width 7 height 7
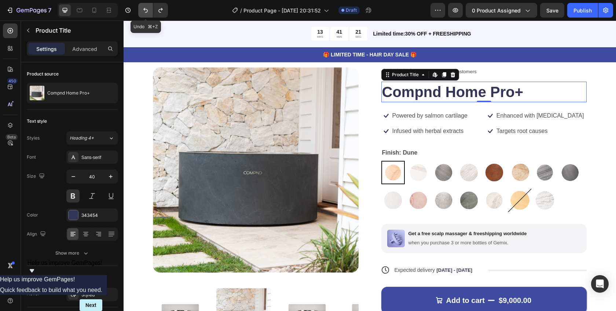
click at [144, 11] on icon "Undo/Redo" at bounding box center [145, 10] width 7 height 7
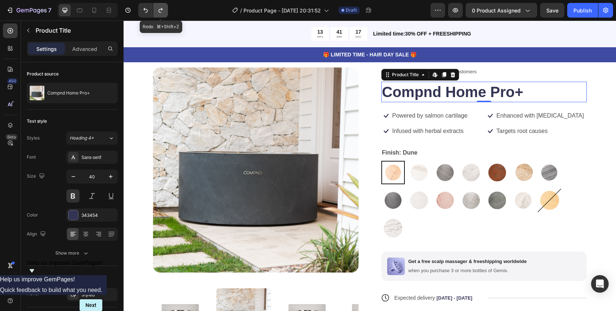
click at [162, 9] on icon "Undo/Redo" at bounding box center [160, 10] width 4 height 5
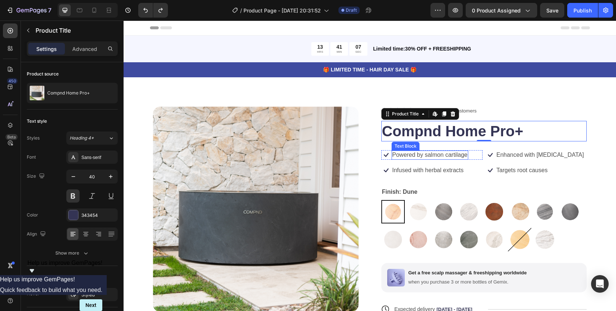
click at [413, 163] on div "Icon Icon Icon Icon Icon Icon List 122,000+ Happy Customers Text Block Row Comp…" at bounding box center [484, 247] width 206 height 281
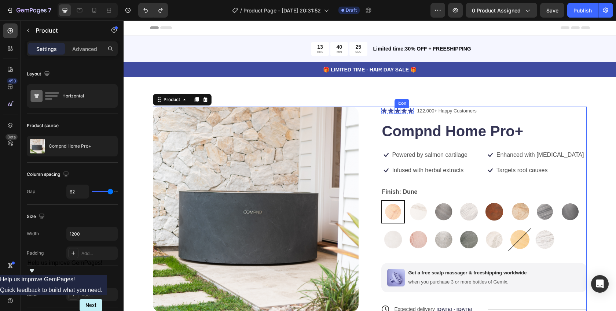
click at [394, 112] on icon at bounding box center [397, 110] width 6 height 5
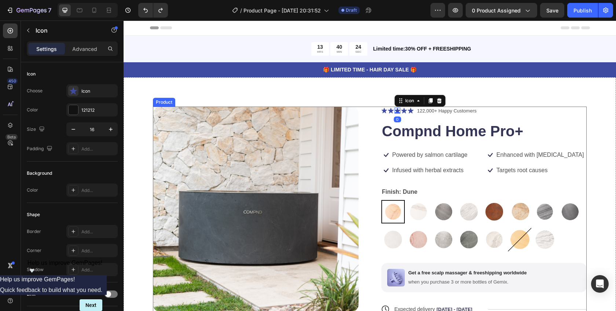
click at [382, 110] on icon at bounding box center [383, 110] width 5 height 5
click at [442, 113] on p "122,000+ Happy Customers" at bounding box center [446, 110] width 59 height 7
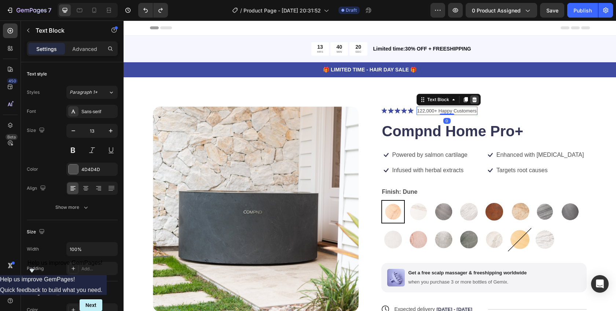
click at [472, 100] on icon at bounding box center [474, 99] width 5 height 5
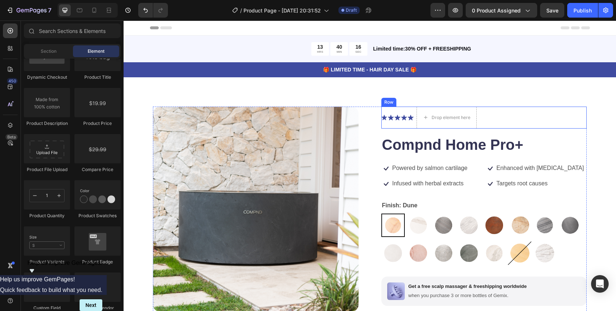
click at [387, 106] on div "Product Images Icon Icon Icon Icon Icon Icon List Drop element here Row Compnd …" at bounding box center [370, 257] width 492 height 360
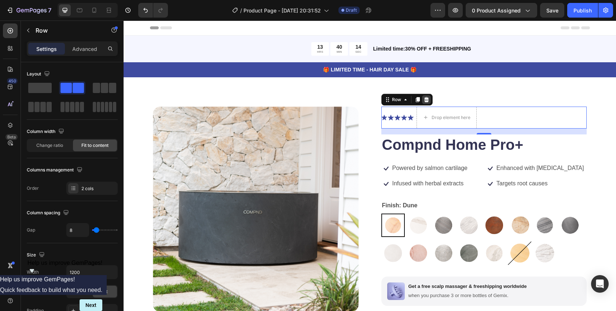
click at [423, 100] on icon at bounding box center [426, 100] width 6 height 6
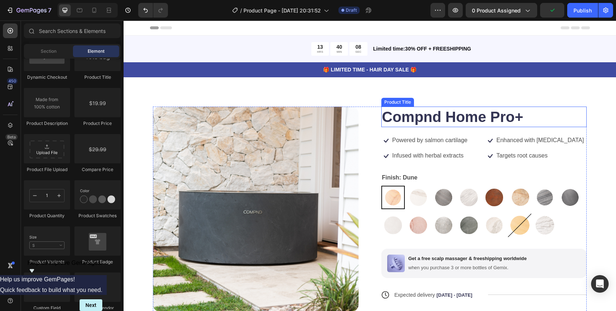
click at [397, 119] on h1 "Compnd Home Pro+" at bounding box center [484, 117] width 206 height 21
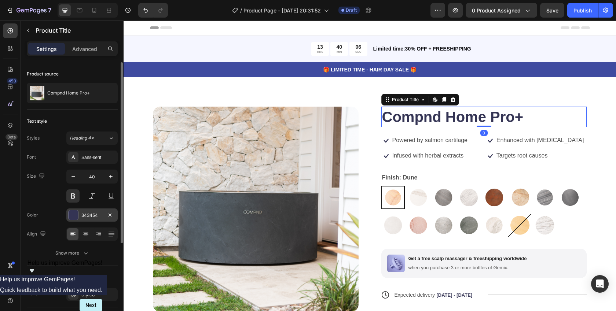
click at [71, 214] on div at bounding box center [74, 215] width 10 height 10
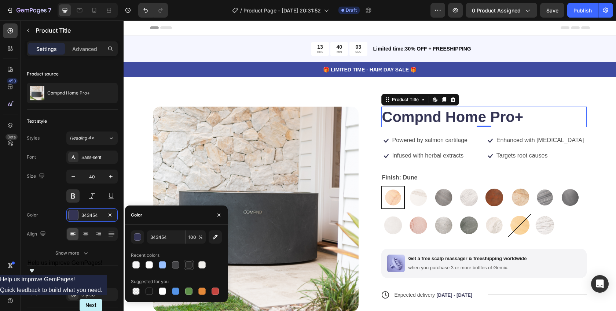
click at [191, 265] on div at bounding box center [188, 264] width 7 height 7
type input "252525"
click at [248, 71] on p "🎁 LIMITED TIME - HAIR DAY SALE 🎁" at bounding box center [369, 70] width 491 height 8
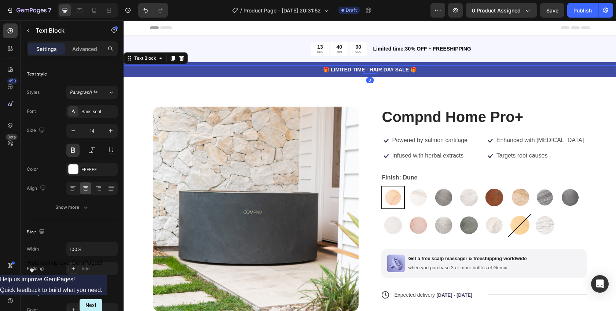
click at [340, 69] on p "🎁 LIMITED TIME - HAIR DAY SALE 🎁" at bounding box center [369, 70] width 491 height 8
click at [332, 69] on p "🎁 LIMITED TIME - HAIR DAY SALE 🎁" at bounding box center [369, 70] width 491 height 8
click at [327, 69] on p "🎁 LIMITED TIME - HAIR DAY SALE 🎁" at bounding box center [369, 70] width 491 height 8
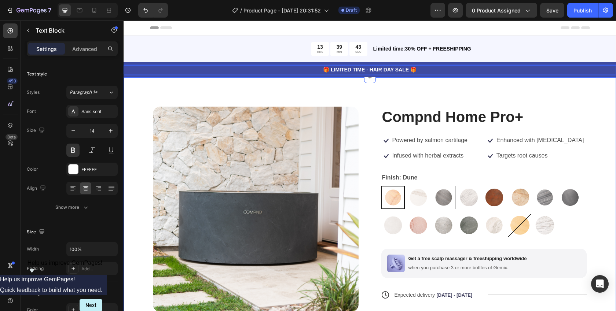
click at [446, 195] on img at bounding box center [443, 197] width 23 height 23
click at [432, 186] on input "Graphite Graphite" at bounding box center [431, 185] width 0 height 0
radio input "true"
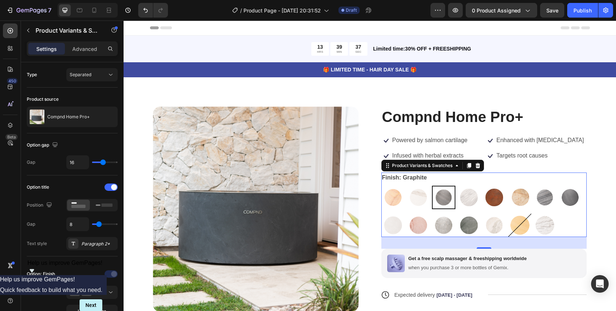
click at [444, 196] on img at bounding box center [443, 198] width 22 height 22
click at [432, 186] on input "Graphite Graphite" at bounding box center [431, 185] width 0 height 0
click at [466, 222] on img at bounding box center [468, 225] width 23 height 23
click at [457, 214] on input "Verdant Verdant" at bounding box center [457, 213] width 0 height 0
radio input "true"
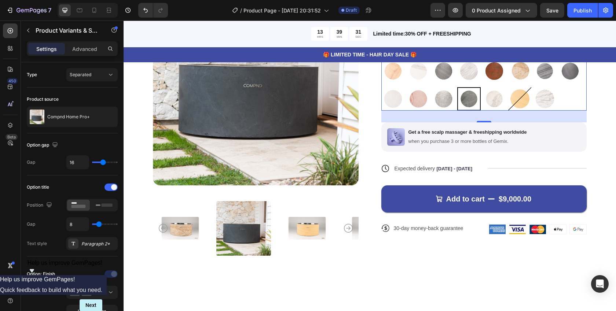
scroll to position [12, 0]
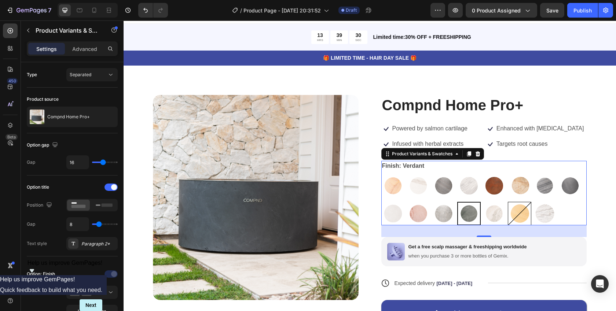
click at [517, 216] on img at bounding box center [519, 213] width 23 height 23
click at [508, 202] on input "[PERSON_NAME] [PERSON_NAME]" at bounding box center [507, 202] width 0 height 0
radio input "true"
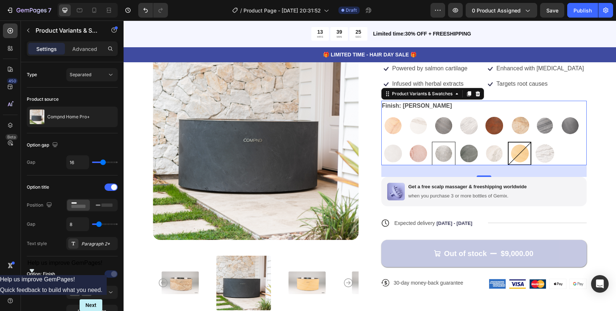
scroll to position [31, 0]
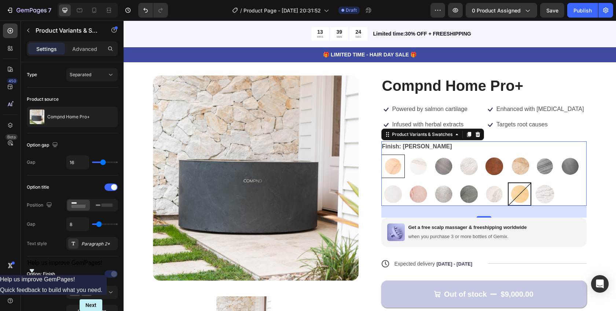
click at [386, 165] on img at bounding box center [393, 166] width 23 height 23
click at [381, 155] on input "Dune Dune" at bounding box center [381, 154] width 0 height 0
radio input "true"
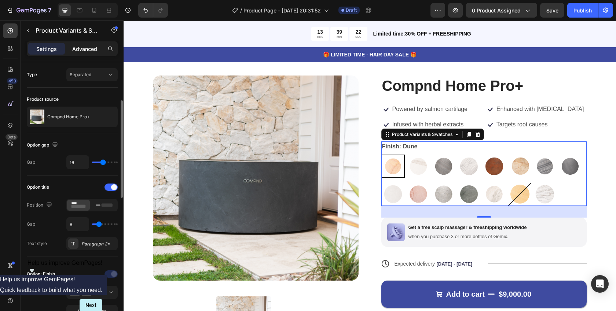
scroll to position [28, 0]
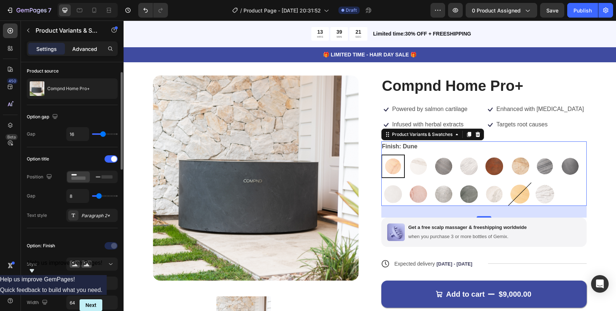
click at [81, 52] on p "Advanced" at bounding box center [84, 49] width 25 height 8
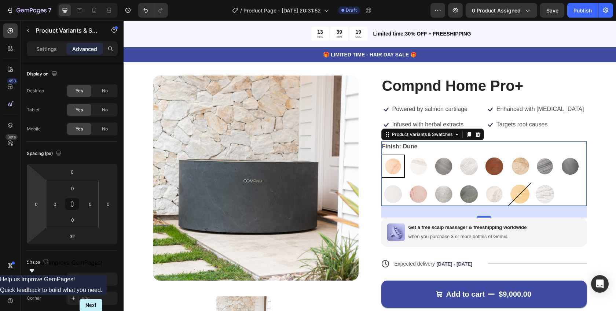
scroll to position [219, 0]
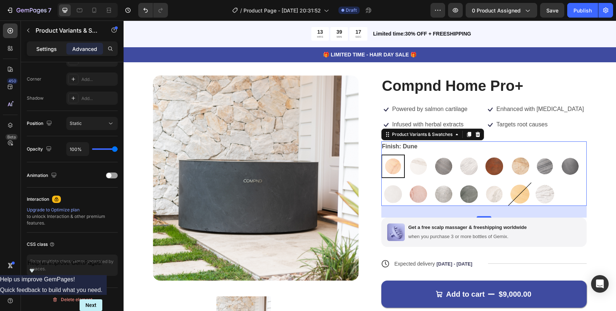
click at [44, 50] on p "Settings" at bounding box center [46, 49] width 21 height 8
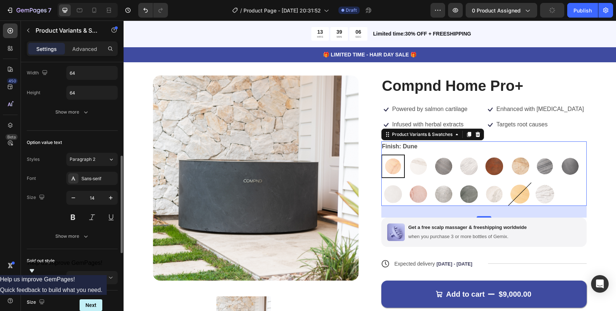
scroll to position [170, 0]
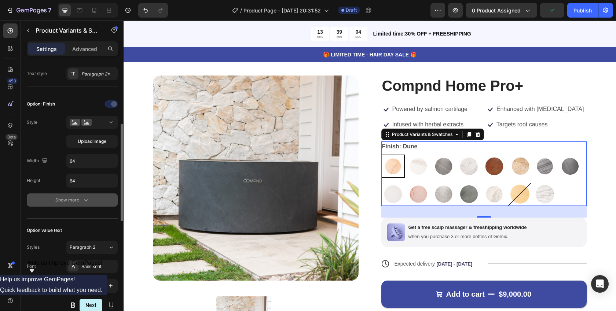
click at [61, 200] on div "Show more" at bounding box center [72, 199] width 34 height 7
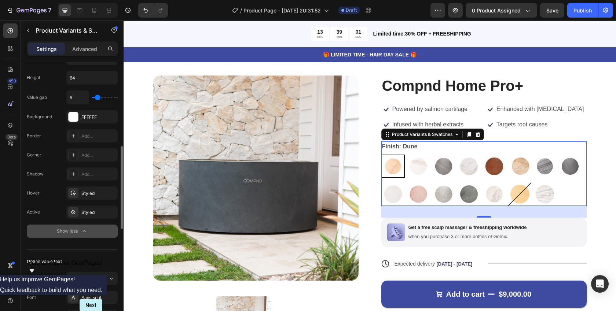
scroll to position [272, 0]
click at [86, 213] on div "Styled" at bounding box center [91, 214] width 21 height 7
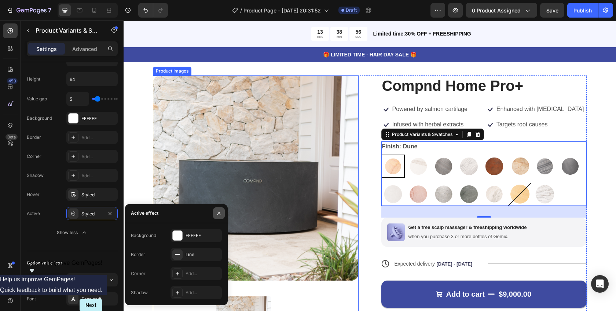
click at [220, 213] on icon "button" at bounding box center [218, 213] width 3 height 3
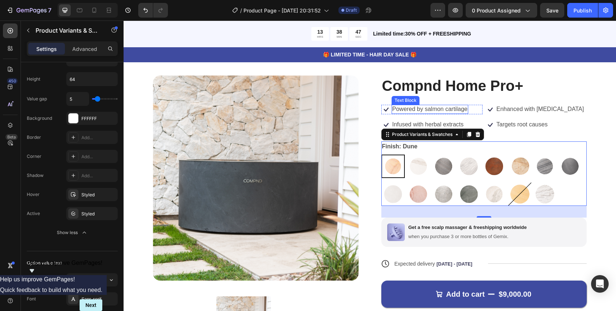
click at [426, 108] on p "Powered by salmon cartilage" at bounding box center [429, 110] width 75 height 8
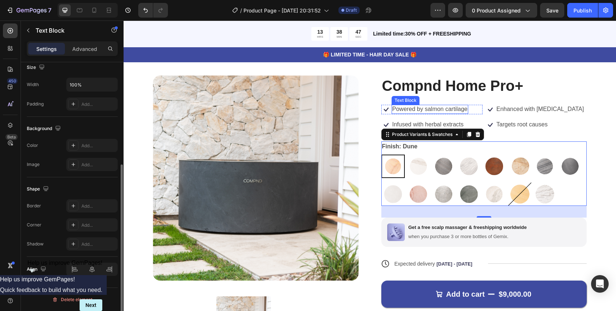
click at [413, 109] on p "Powered by salmon cartilage" at bounding box center [429, 110] width 75 height 8
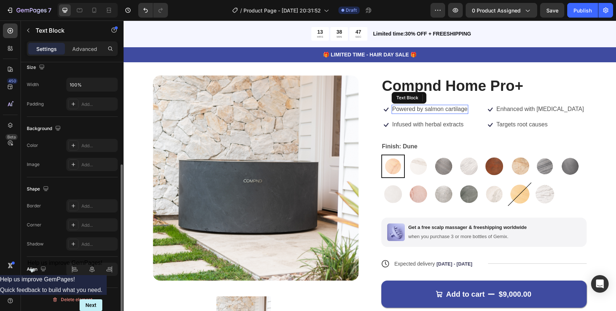
scroll to position [0, 0]
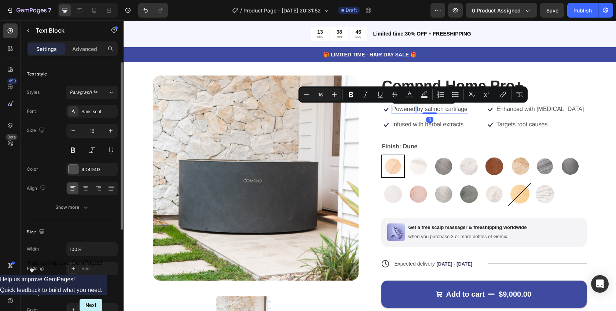
click at [413, 109] on p "Powered by salmon cartilage" at bounding box center [429, 110] width 75 height 8
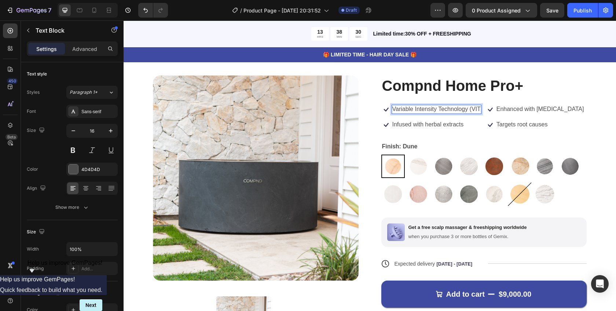
scroll to position [31, 0]
click at [409, 126] on p "Infused with herbal extracts" at bounding box center [427, 125] width 71 height 8
click at [392, 125] on p "Sanitasation & Filtration" at bounding box center [423, 125] width 62 height 8
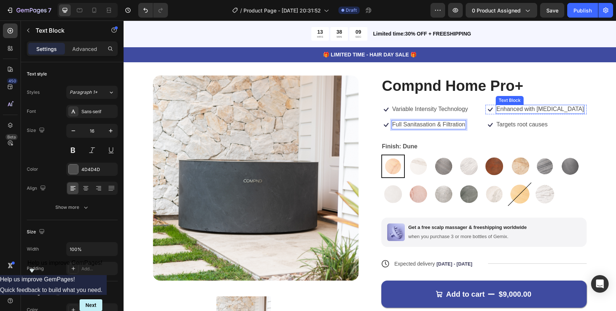
click at [519, 112] on p "Enhanced with [MEDICAL_DATA]" at bounding box center [540, 110] width 88 height 8
click at [528, 124] on p "Targets root causes" at bounding box center [521, 125] width 51 height 8
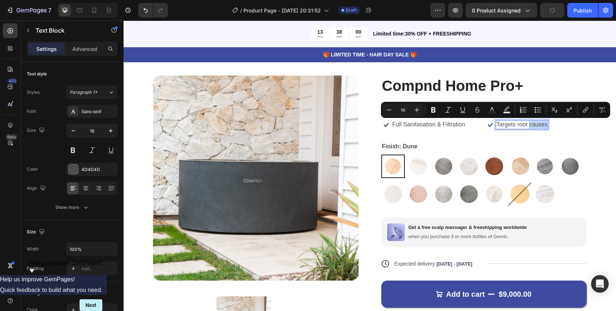
click at [517, 124] on p "Targets root causes" at bounding box center [521, 125] width 51 height 8
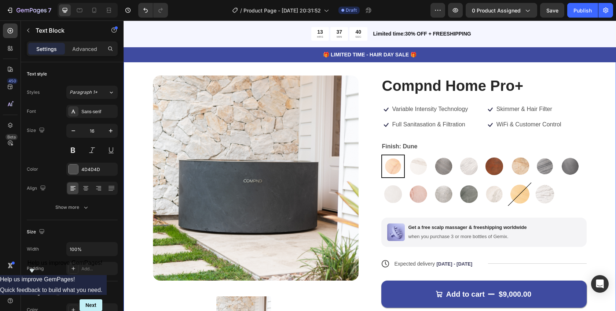
click at [591, 140] on div "Product Images Compnd Home Pro+ Product Title Icon Variable Intensity Technolog…" at bounding box center [370, 219] width 492 height 346
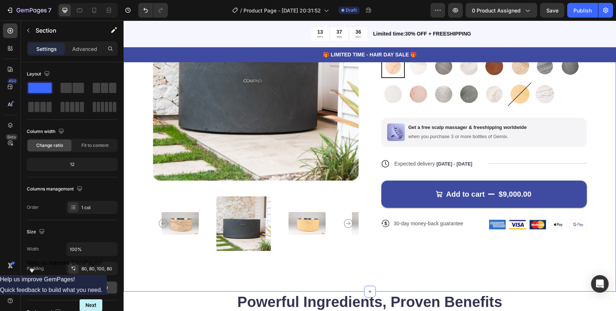
scroll to position [132, 0]
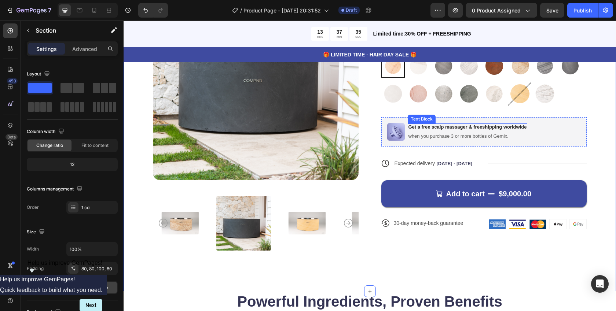
click at [439, 127] on p "Get a free scalp massager & freeshipping worldwide" at bounding box center [467, 127] width 118 height 6
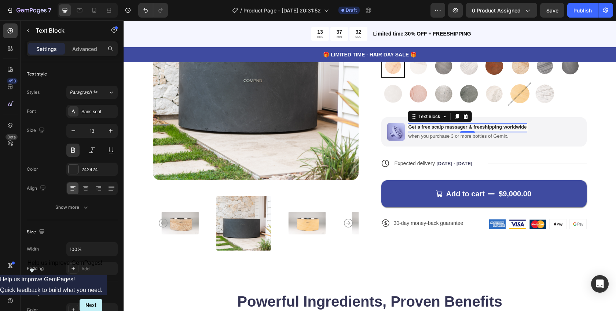
click at [428, 128] on p "Get a free scalp massager & freeshipping worldwide" at bounding box center [467, 127] width 118 height 6
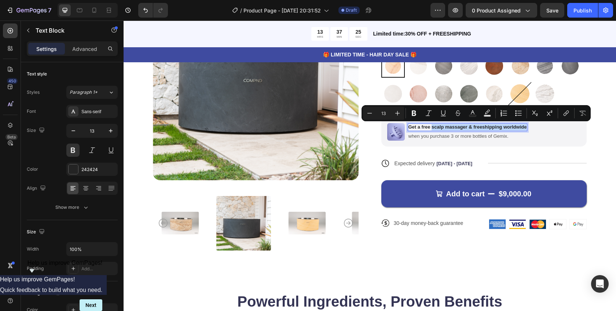
drag, startPoint x: 428, startPoint y: 128, endPoint x: 523, endPoint y: 128, distance: 94.9
click at [523, 128] on p "Get a free scalp massager & freeshipping worldwide" at bounding box center [467, 127] width 118 height 6
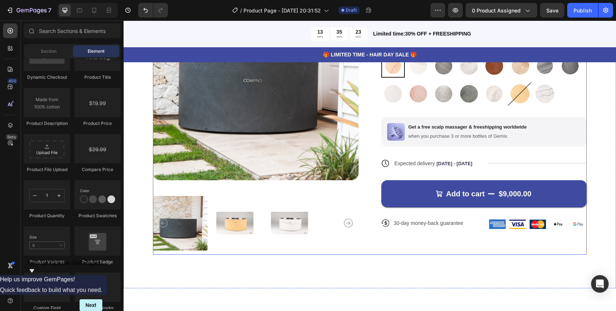
scroll to position [0, 0]
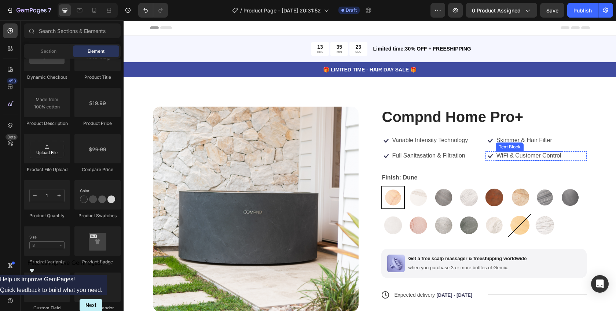
click at [390, 264] on img at bounding box center [396, 264] width 18 height 18
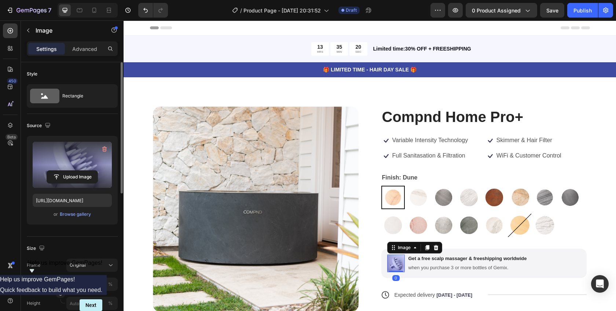
click at [79, 176] on input "file" at bounding box center [72, 177] width 51 height 12
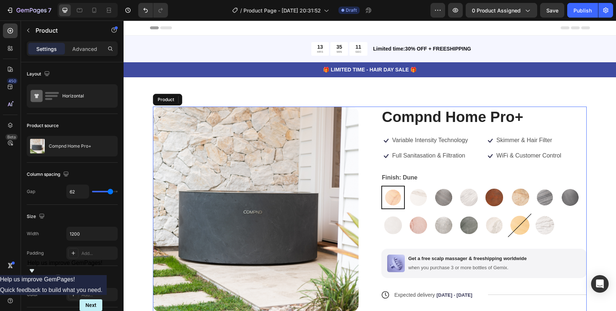
click at [377, 239] on div "Product Images Compnd Home Pro+ Product Title Icon Variable Intensity Technolog…" at bounding box center [370, 247] width 434 height 280
click at [369, 248] on div "Product Images Compnd Home Pro+ Product Title Icon Variable Intensity Technolog…" at bounding box center [370, 247] width 434 height 280
click at [413, 258] on p "Get a free scalp massager & freeshipping worldwide" at bounding box center [467, 259] width 118 height 6
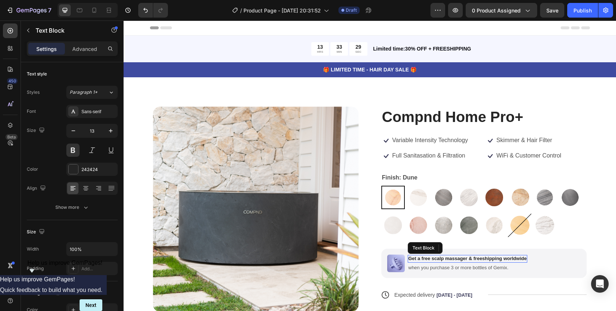
click at [435, 259] on p "Get a free scalp massager & freeshipping worldwide" at bounding box center [467, 259] width 118 height 6
click at [423, 256] on p "Get a free scalp massager & freeshipping worldwide" at bounding box center [467, 259] width 118 height 6
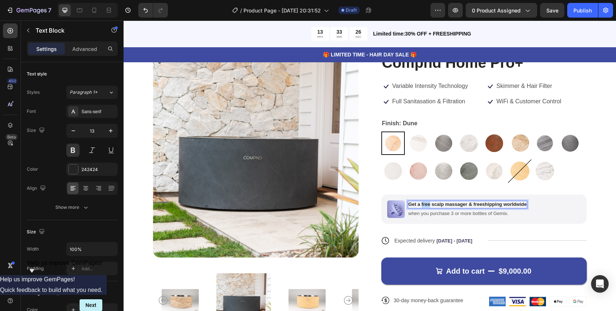
click at [419, 204] on p "Get a free scalp massager & freeshipping worldwide" at bounding box center [467, 205] width 118 height 6
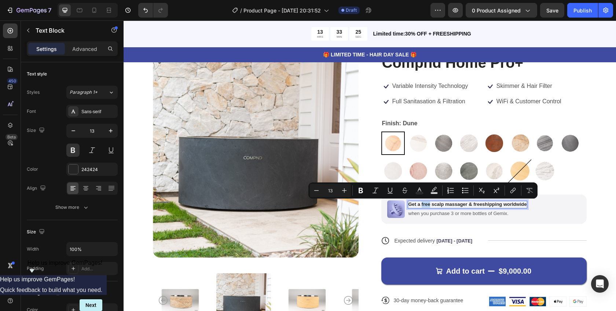
click at [419, 204] on p "Get a free scalp massager & freeshipping worldwide" at bounding box center [467, 205] width 118 height 6
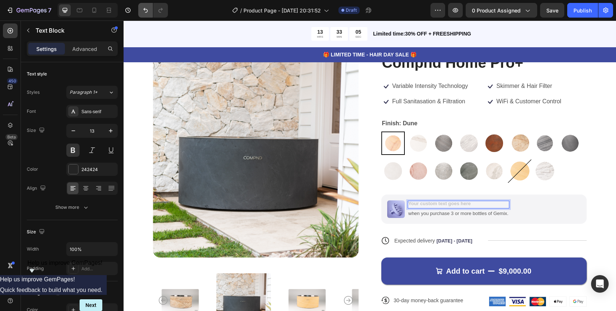
click at [146, 15] on button "Undo/Redo" at bounding box center [145, 10] width 15 height 15
click at [142, 8] on icon "Undo/Redo" at bounding box center [145, 10] width 7 height 7
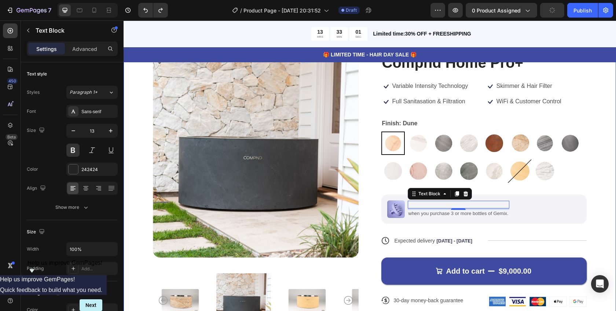
click at [141, 199] on div "Product Images Compnd Home Pro+ Product Title Icon Variable Intensity Technolog…" at bounding box center [370, 196] width 492 height 346
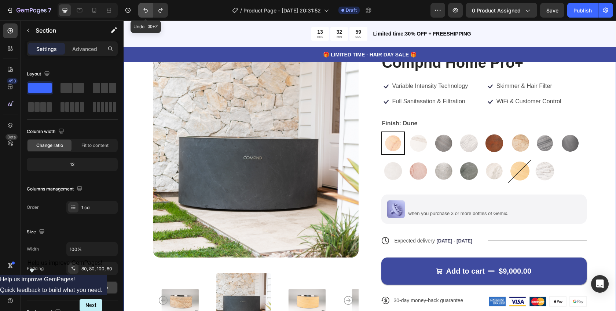
click at [147, 7] on icon "Undo/Redo" at bounding box center [145, 10] width 7 height 7
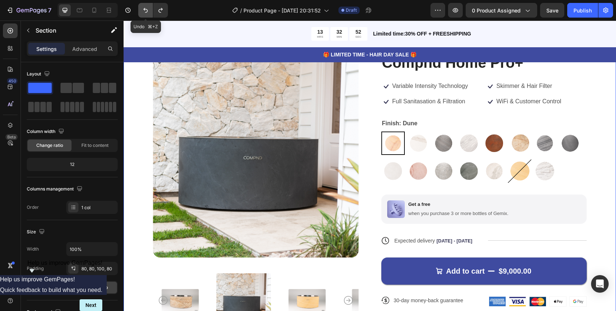
click at [147, 7] on icon "Undo/Redo" at bounding box center [145, 10] width 7 height 7
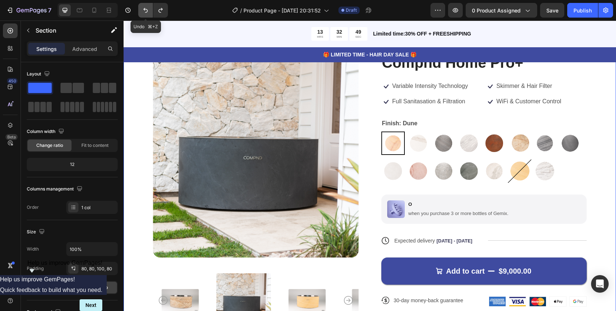
click at [147, 7] on icon "Undo/Redo" at bounding box center [145, 10] width 7 height 7
click at [442, 205] on p "Get a free scalp massager & freeshipping worldwide" at bounding box center [467, 205] width 118 height 6
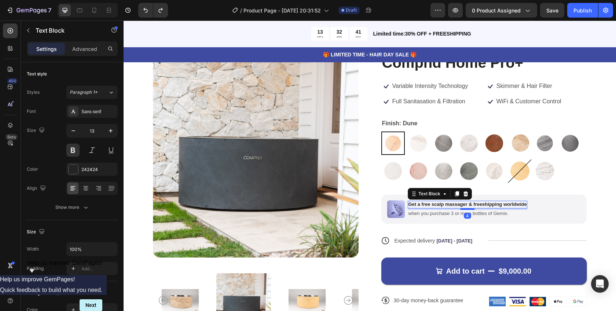
click at [426, 205] on p "Get a free scalp massager & freeshipping worldwide" at bounding box center [467, 205] width 118 height 6
click at [425, 205] on p "Get a free scalp massager & freeshipping worldwide" at bounding box center [467, 205] width 118 height 6
click at [429, 205] on p "Get a free scalp massager & freeshipping worldwide" at bounding box center [467, 205] width 118 height 6
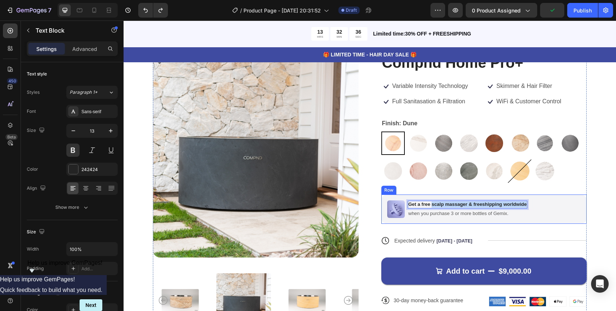
drag, startPoint x: 429, startPoint y: 205, endPoint x: 527, endPoint y: 205, distance: 98.6
click at [527, 205] on div "Image Get a free scalp massager & freeshipping worldwide Text Block 4 when you …" at bounding box center [484, 209] width 206 height 29
click at [431, 210] on div "when you purchase 3 or more bottles of Gemix." at bounding box center [464, 214] width 112 height 8
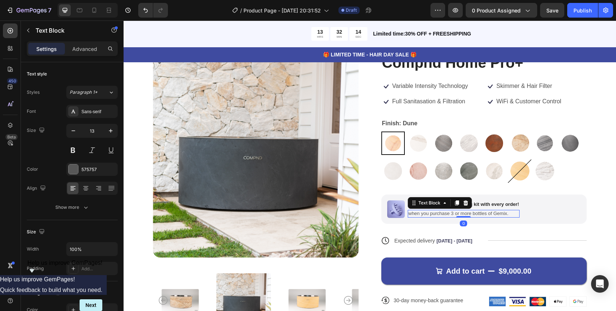
click at [425, 214] on p "when you purchase 3 or more bottles of Gemix." at bounding box center [463, 214] width 111 height 6
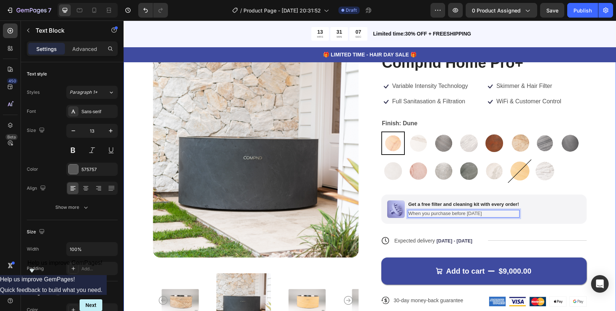
click at [602, 224] on div "Product Images Compnd Home Pro+ Product Title Icon Variable Intensity Technolog…" at bounding box center [370, 196] width 492 height 346
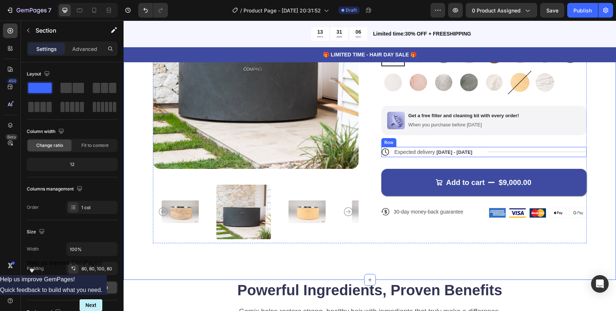
scroll to position [141, 0]
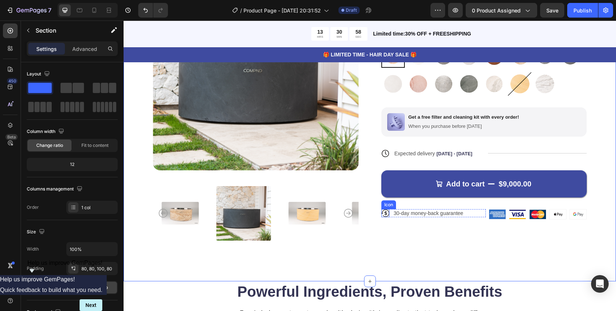
click at [387, 205] on div "Icon" at bounding box center [389, 205] width 12 height 0
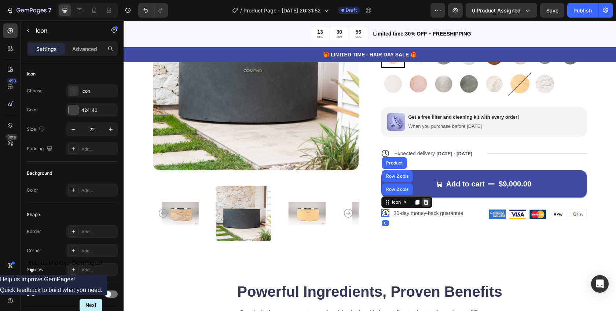
click at [423, 201] on icon at bounding box center [425, 202] width 5 height 5
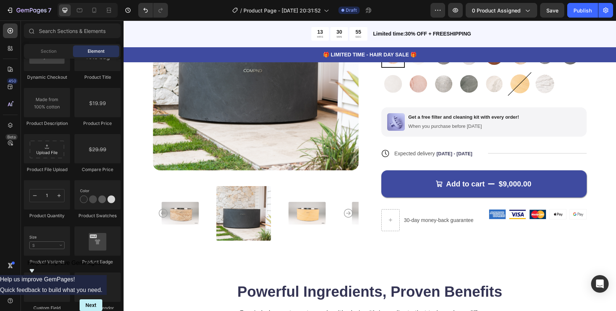
click at [423, 220] on p "30-day money-back guarantee" at bounding box center [439, 220] width 70 height 7
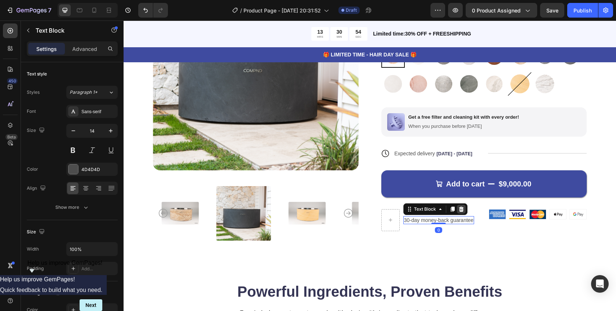
click at [458, 207] on icon at bounding box center [461, 209] width 6 height 6
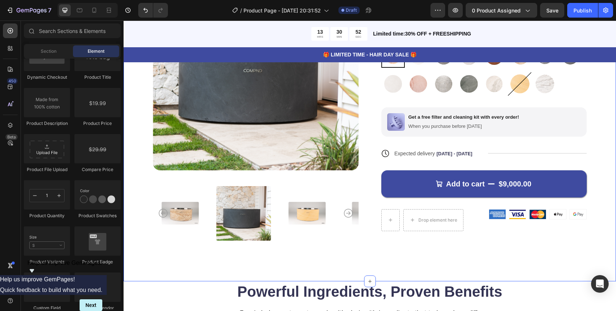
click at [503, 255] on div "Product Images Compnd Home Pro+ Product Title Icon Variable Intensity Technolog…" at bounding box center [370, 109] width 492 height 346
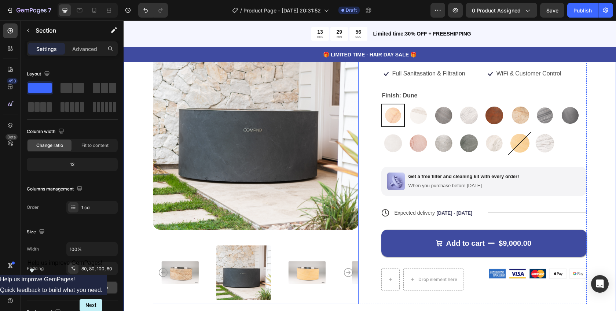
scroll to position [0, 0]
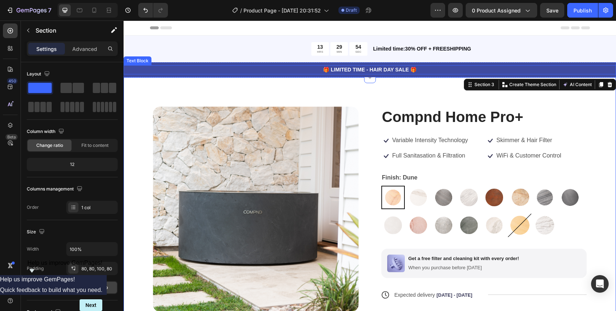
click at [190, 66] on p "🎁 LIMITED TIME - HAIR DAY SALE 🎁" at bounding box center [369, 70] width 491 height 8
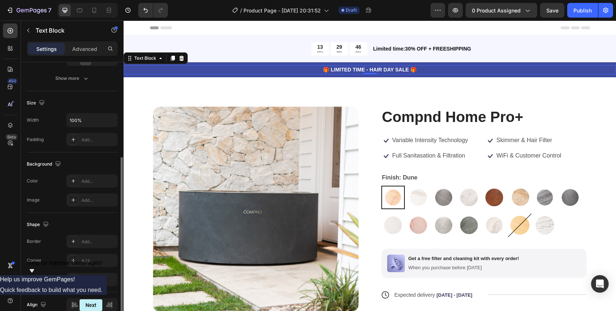
scroll to position [148, 0]
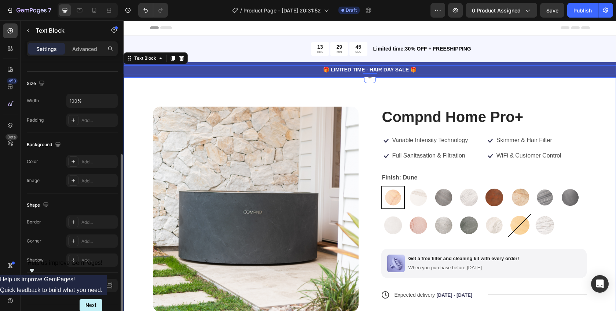
click at [205, 63] on div "🎁 LIMITED TIME - HAIR DAY SALE 🎁 Text Block 0 Row" at bounding box center [370, 69] width 492 height 15
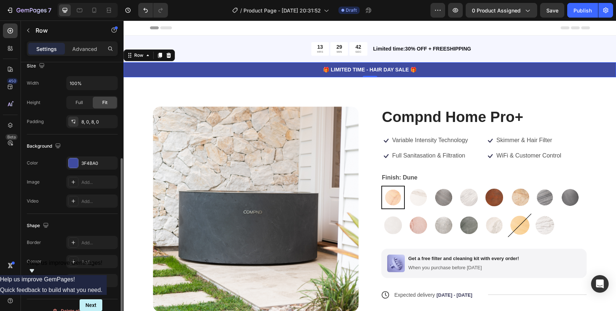
scroll to position [169, 0]
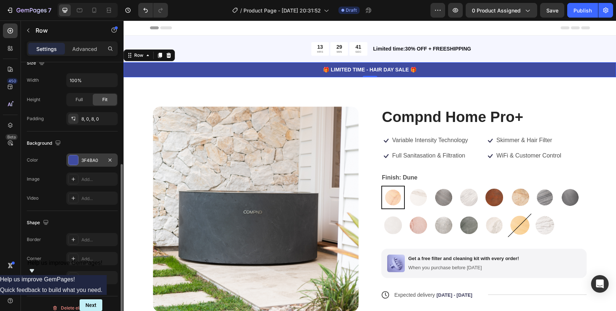
click at [74, 163] on div at bounding box center [74, 160] width 10 height 10
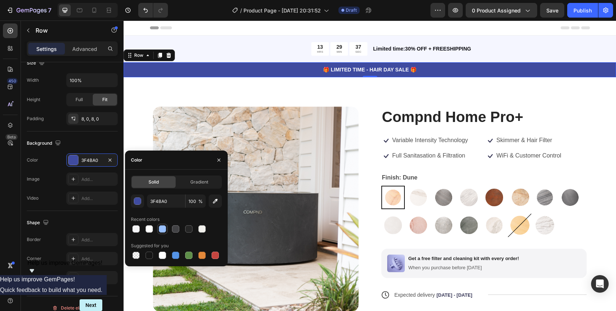
click at [158, 231] on div at bounding box center [162, 229] width 9 height 9
type input "99C1FF"
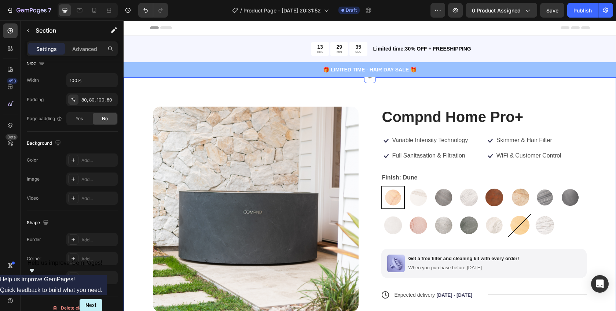
click at [141, 95] on div "Product Images Compnd Home Pro+ Product Title Icon Variable Intensity Technolog…" at bounding box center [370, 250] width 492 height 346
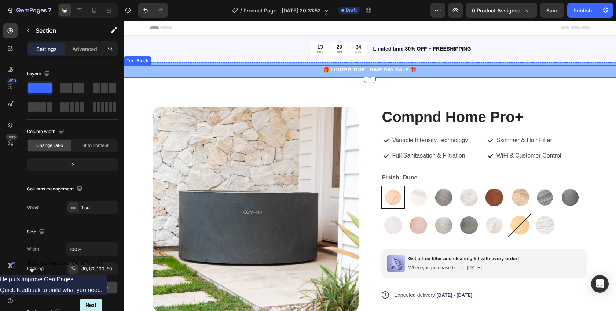
click at [337, 71] on p "🎁 LIMITED TIME - HAIR DAY SALE 🎁" at bounding box center [369, 70] width 491 height 8
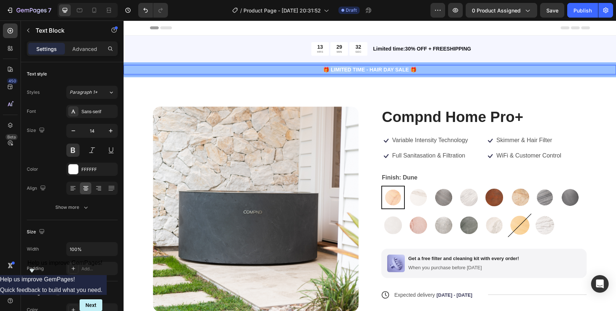
click at [333, 71] on p "🎁 LIMITED TIME - HAIR DAY SALE 🎁" at bounding box center [369, 70] width 491 height 8
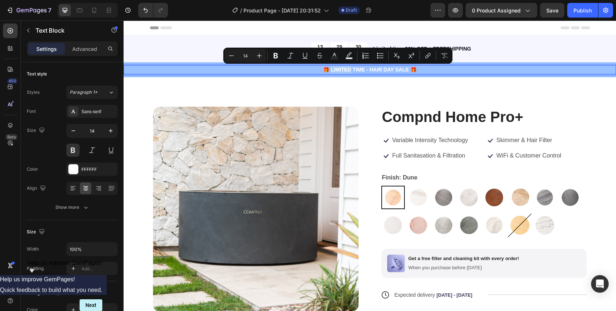
click at [333, 71] on p "🎁 LIMITED TIME - HAIR DAY SALE 🎁" at bounding box center [369, 70] width 491 height 8
drag, startPoint x: 328, startPoint y: 70, endPoint x: 406, endPoint y: 71, distance: 77.7
click at [406, 71] on p "🎁 LIMITED TIME - HAIR DAY SALE 🎁" at bounding box center [369, 70] width 491 height 8
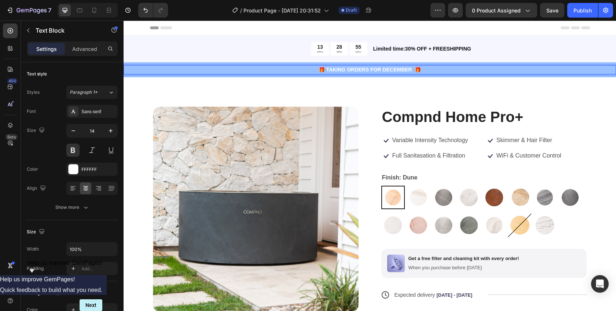
click at [344, 71] on p "🎁 TAKING ORDERS FOR DECEMBER 🎁" at bounding box center [369, 70] width 491 height 8
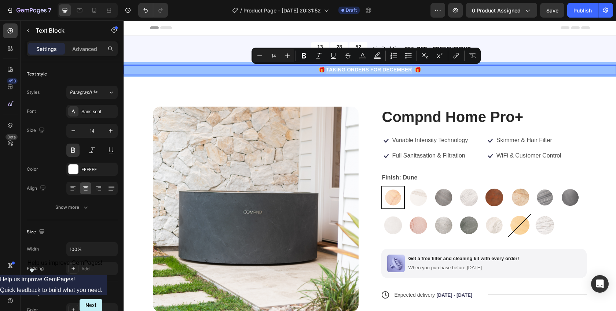
drag, startPoint x: 324, startPoint y: 69, endPoint x: 408, endPoint y: 68, distance: 84.3
click at [408, 68] on p "🎁 TAKING ORDERS FOR DECEMBER 🎁" at bounding box center [369, 70] width 491 height 8
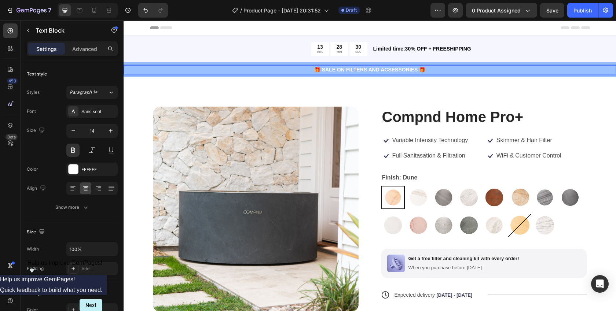
click at [393, 69] on p "🎁 SALE ON FILTERS AND ACSESSORIES 🎁" at bounding box center [369, 70] width 491 height 8
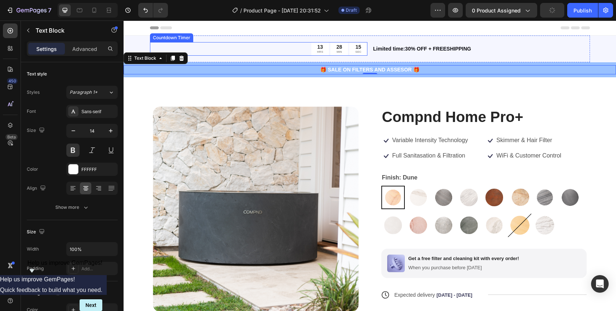
click at [384, 68] on p "🎁 SALE ON FILTERS AND ASSESOR 🎁" at bounding box center [369, 70] width 491 height 8
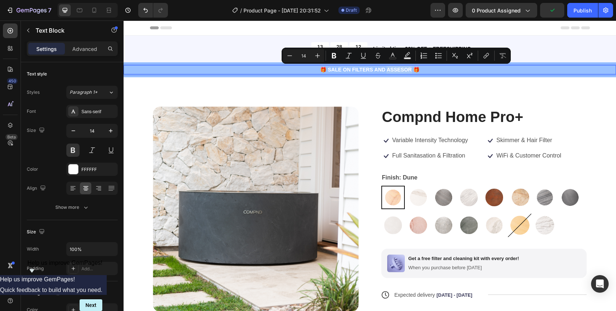
drag, startPoint x: 384, startPoint y: 70, endPoint x: 408, endPoint y: 71, distance: 23.5
click at [408, 71] on p "🎁 SALE ON FILTERS AND ASSESOR 🎁" at bounding box center [369, 70] width 491 height 8
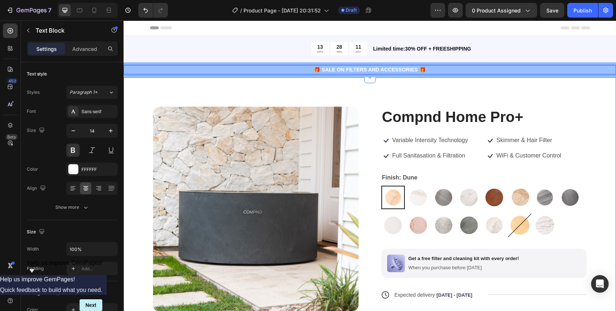
click at [415, 86] on div "Product Images Compnd Home Pro+ Product Title Icon Variable Intensity Technolog…" at bounding box center [370, 250] width 492 height 346
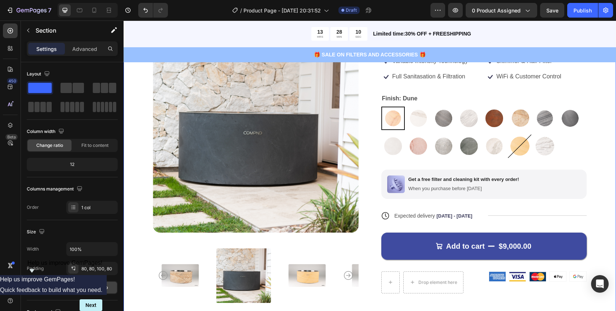
scroll to position [80, 0]
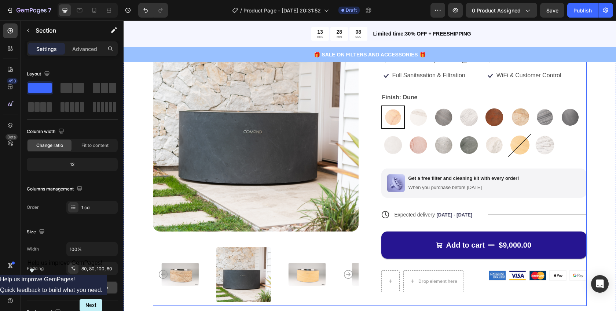
click at [400, 242] on button "Add to cart $9,000.00" at bounding box center [484, 245] width 206 height 27
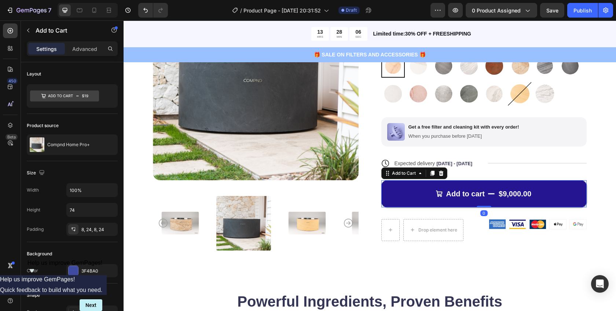
scroll to position [132, 0]
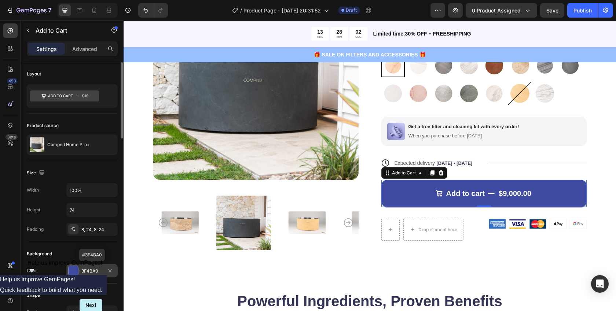
click at [73, 272] on div at bounding box center [74, 271] width 10 height 10
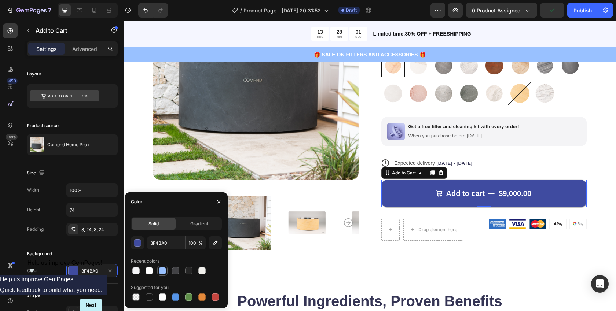
click at [162, 271] on div at bounding box center [162, 270] width 7 height 7
type input "99C1FF"
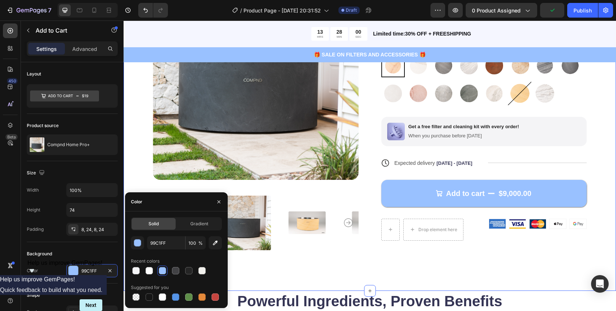
click at [332, 267] on div "Product Images Compnd Home Pro+ Product Title Icon Variable Intensity Technolog…" at bounding box center [370, 118] width 492 height 346
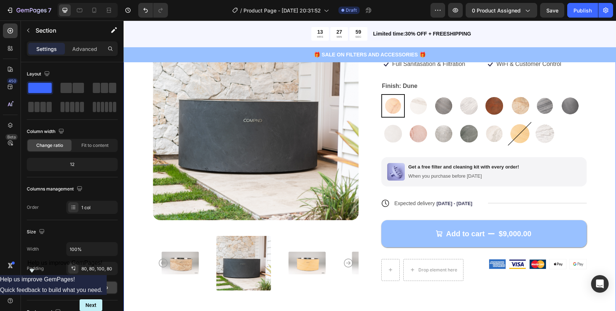
scroll to position [100, 0]
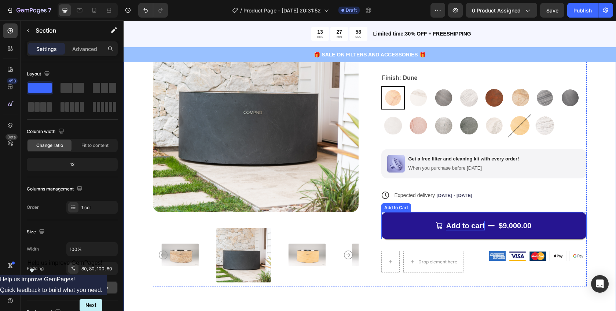
click at [463, 228] on div "Add to cart" at bounding box center [465, 226] width 39 height 10
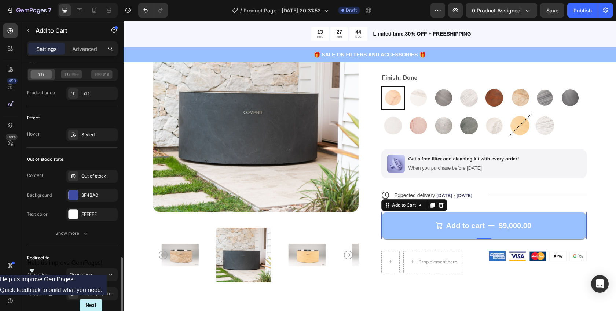
scroll to position [681, 0]
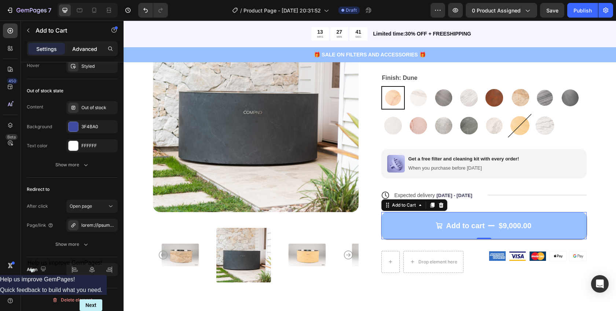
click at [82, 51] on p "Advanced" at bounding box center [84, 49] width 25 height 8
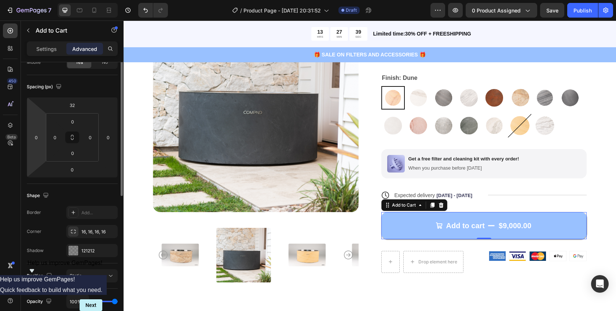
scroll to position [0, 0]
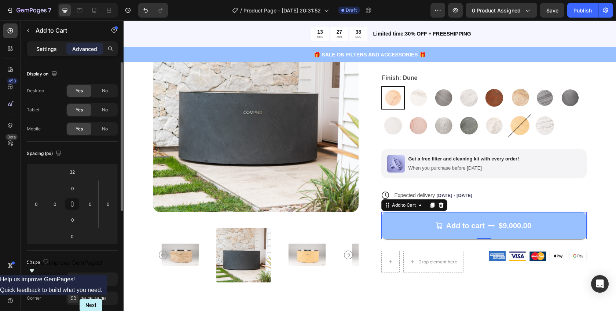
click at [44, 48] on p "Settings" at bounding box center [46, 49] width 21 height 8
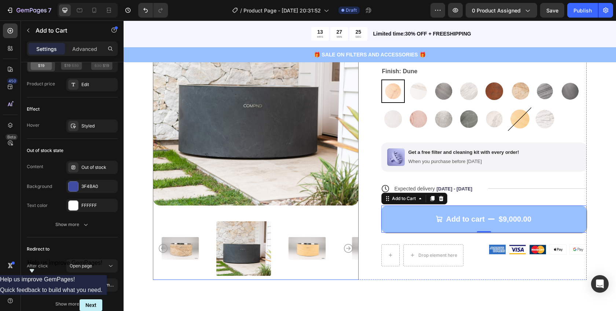
scroll to position [106, 0]
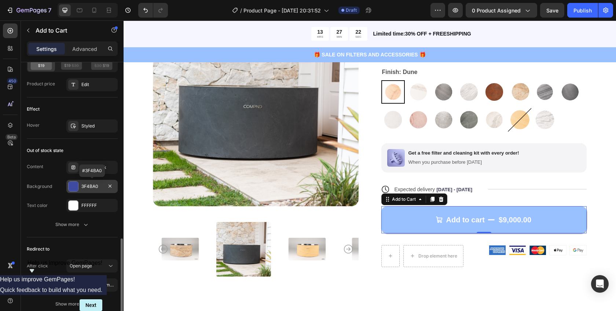
click at [74, 187] on div at bounding box center [74, 187] width 10 height 10
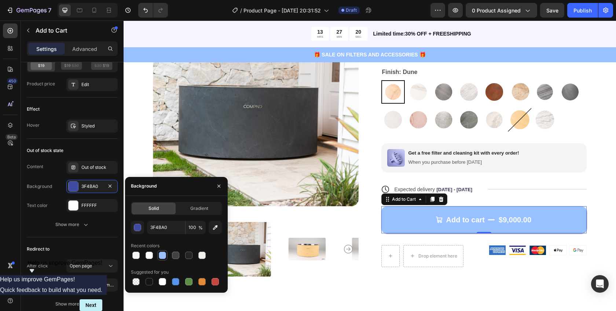
click at [159, 257] on div at bounding box center [162, 255] width 7 height 7
type input "99C1FF"
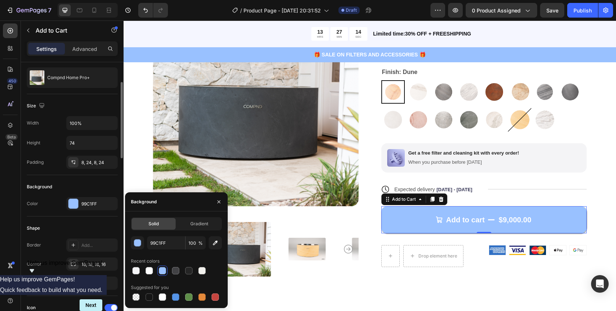
scroll to position [70, 0]
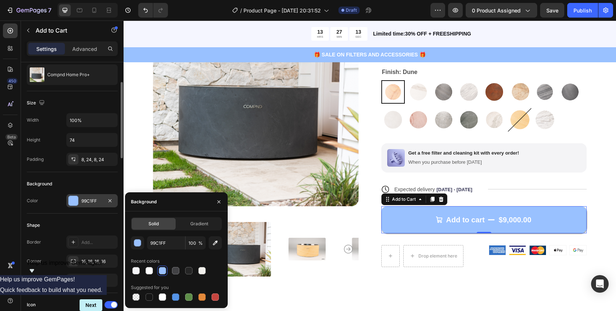
click at [72, 201] on div at bounding box center [74, 201] width 10 height 10
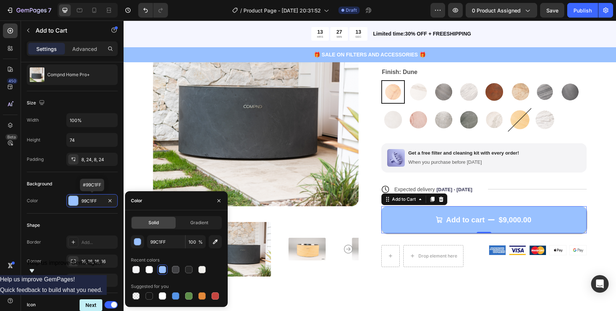
click at [177, 298] on div at bounding box center [175, 295] width 7 height 7
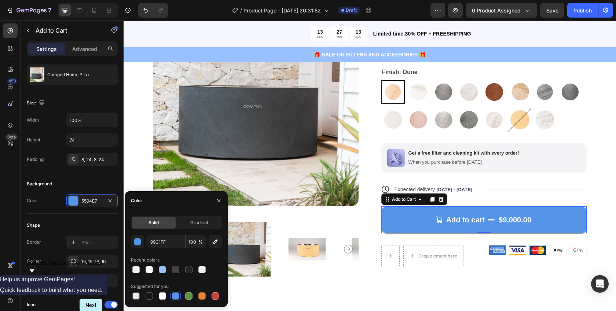
type input "5594E7"
click at [273, 49] on div "🎁 SALE ON FILTERS AND ACCESSORIES 🎁 Text Block Row" at bounding box center [370, 54] width 492 height 15
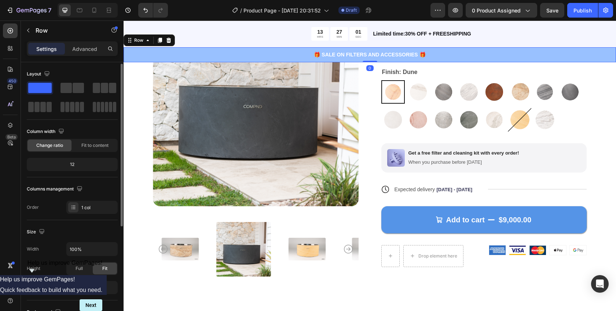
scroll to position [124, 0]
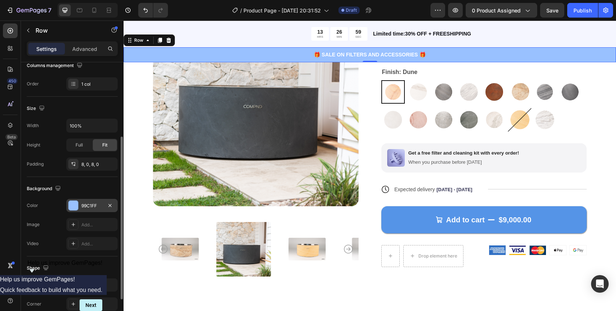
click at [75, 206] on div at bounding box center [74, 206] width 10 height 10
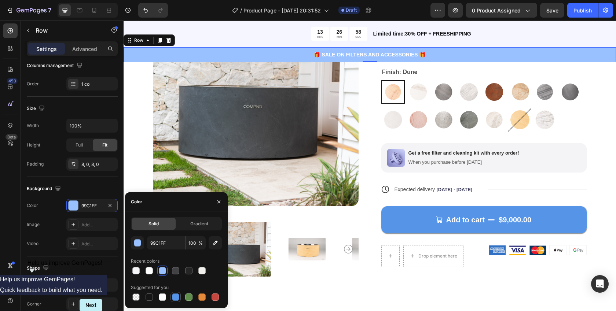
click at [175, 301] on div at bounding box center [175, 297] width 7 height 7
type input "5594E7"
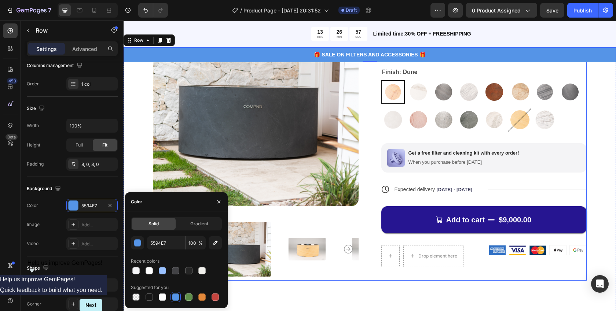
click at [405, 223] on button "Add to cart $9,000.00" at bounding box center [484, 219] width 206 height 27
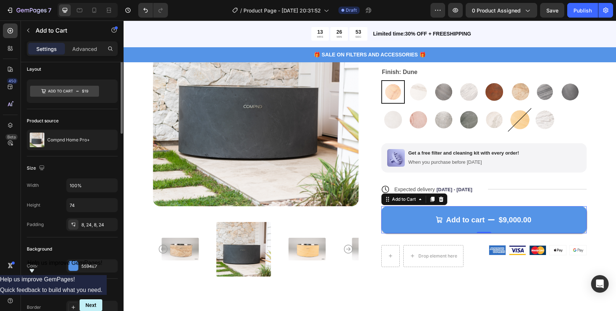
scroll to position [0, 0]
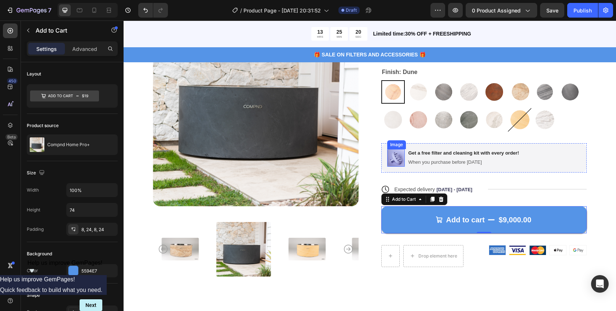
click at [390, 156] on img at bounding box center [396, 158] width 18 height 18
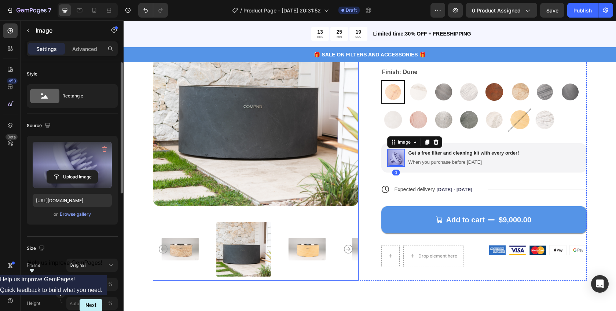
click at [66, 166] on label at bounding box center [72, 165] width 79 height 46
click at [66, 171] on input "file" at bounding box center [72, 177] width 51 height 12
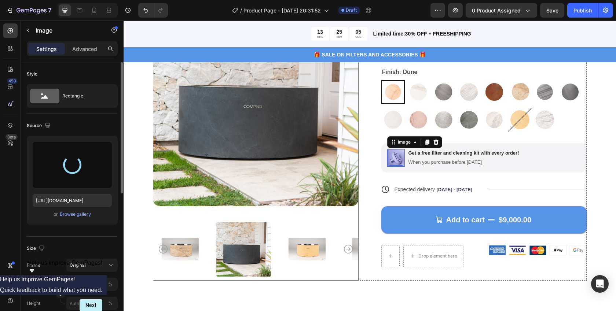
type input "[URL][DOMAIN_NAME]"
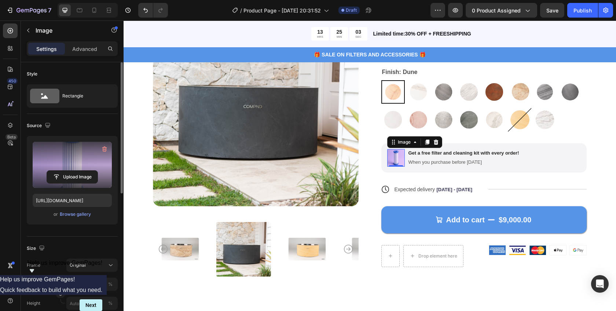
click at [607, 175] on div "Product Images Compnd Home Pro+ Product Title Icon Variable Intensity Technolog…" at bounding box center [370, 145] width 492 height 346
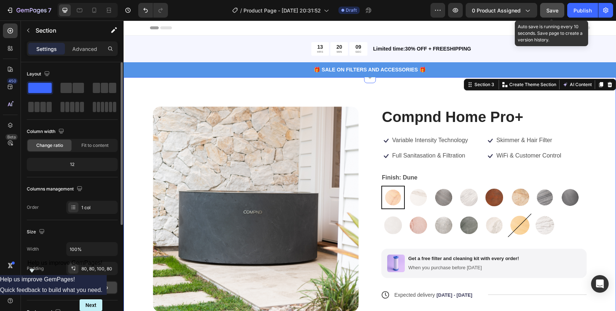
click at [553, 10] on span "Save" at bounding box center [552, 10] width 12 height 6
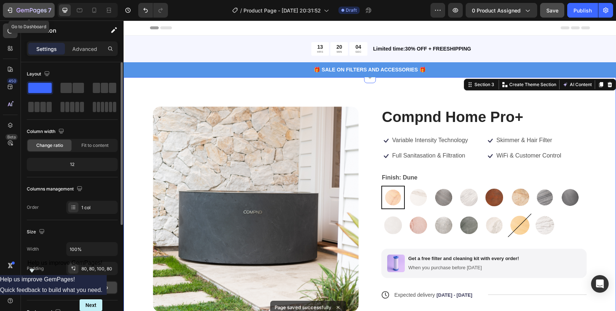
click at [23, 8] on icon "button" at bounding box center [31, 11] width 30 height 6
